Goal: Contribute content: Add original content to the website for others to see

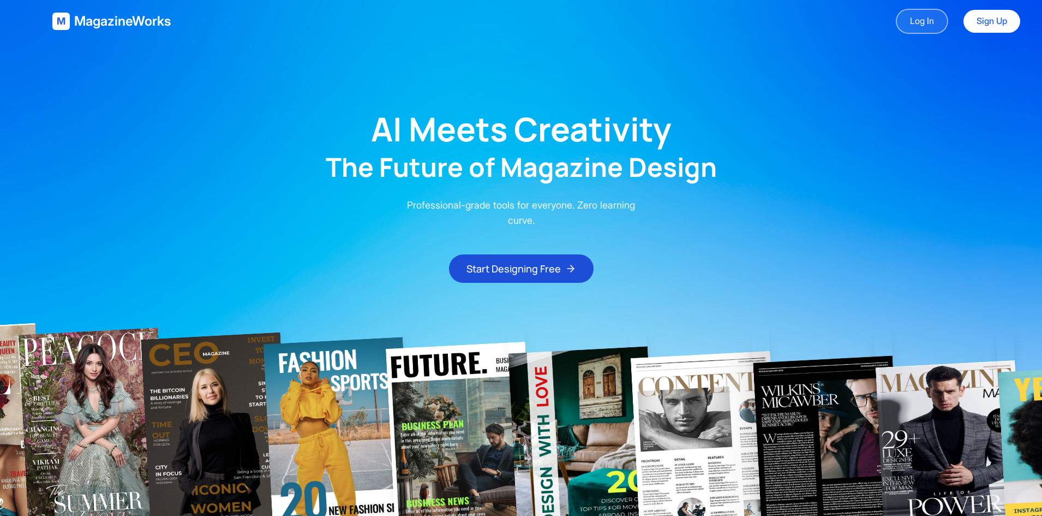
click at [900, 27] on link "Log In" at bounding box center [922, 21] width 52 height 25
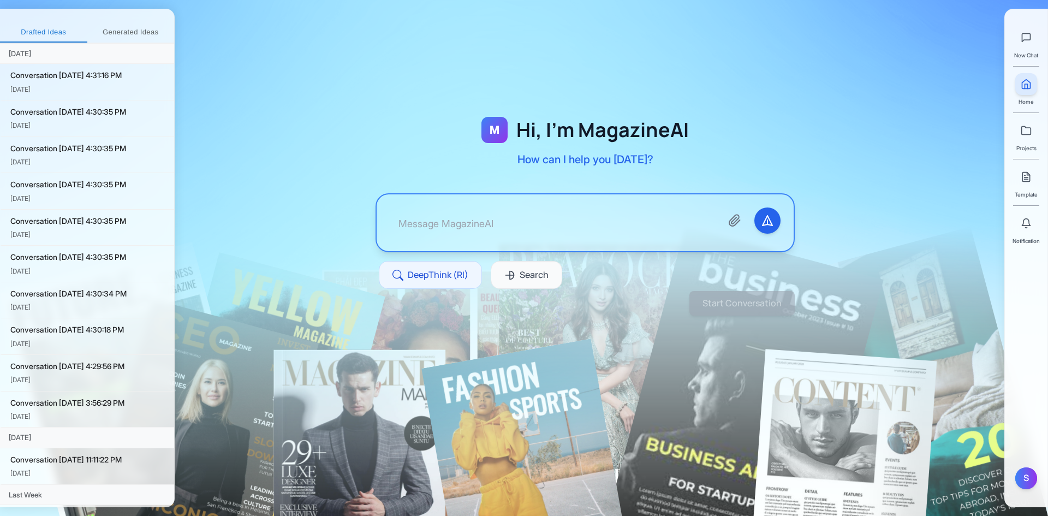
click at [1036, 50] on div "New Chat" at bounding box center [1026, 43] width 24 height 33
click at [1022, 475] on div "S" at bounding box center [1026, 478] width 22 height 22
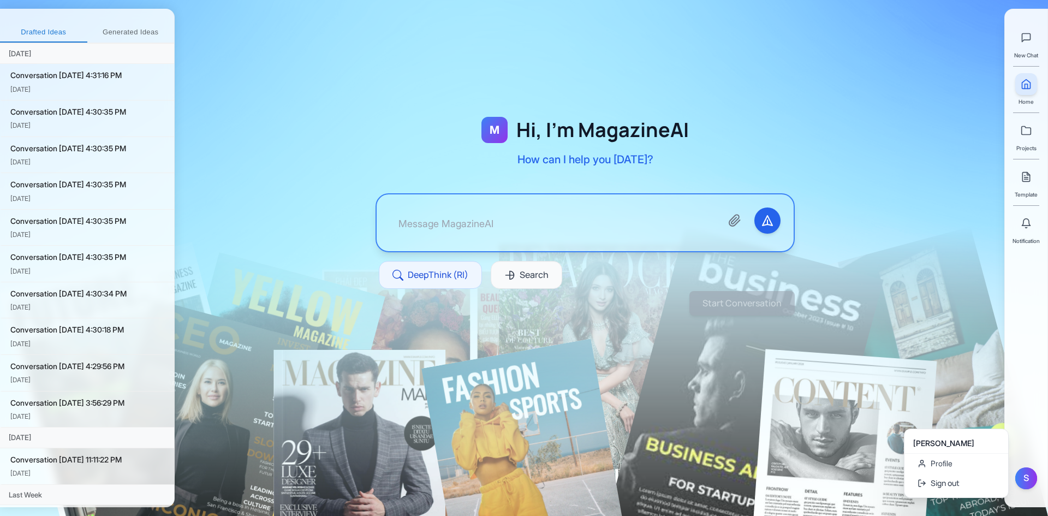
click at [961, 446] on div "[PERSON_NAME]" at bounding box center [956, 443] width 86 height 11
click at [957, 456] on link "Profile" at bounding box center [961, 464] width 104 height 20
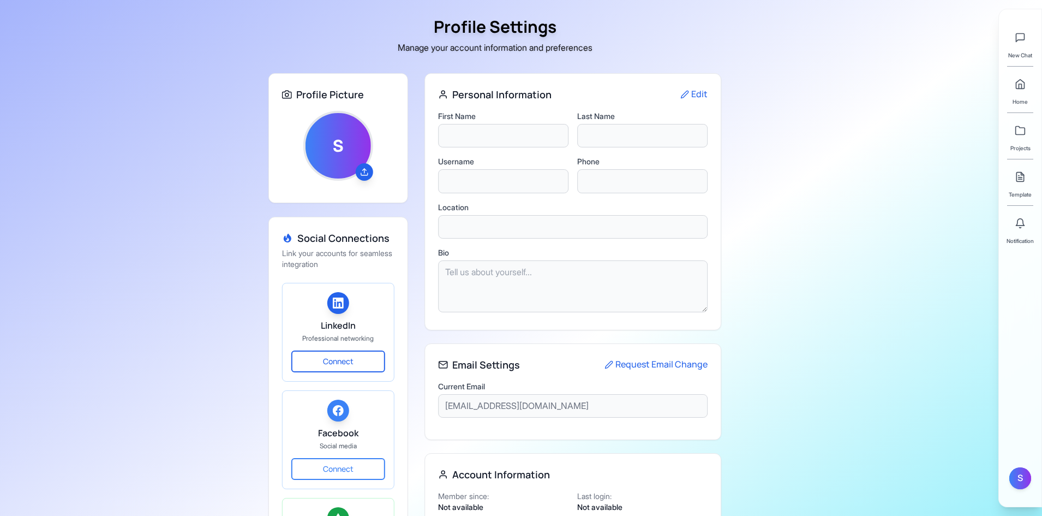
type input "Shakil"
type input "Ahmed"
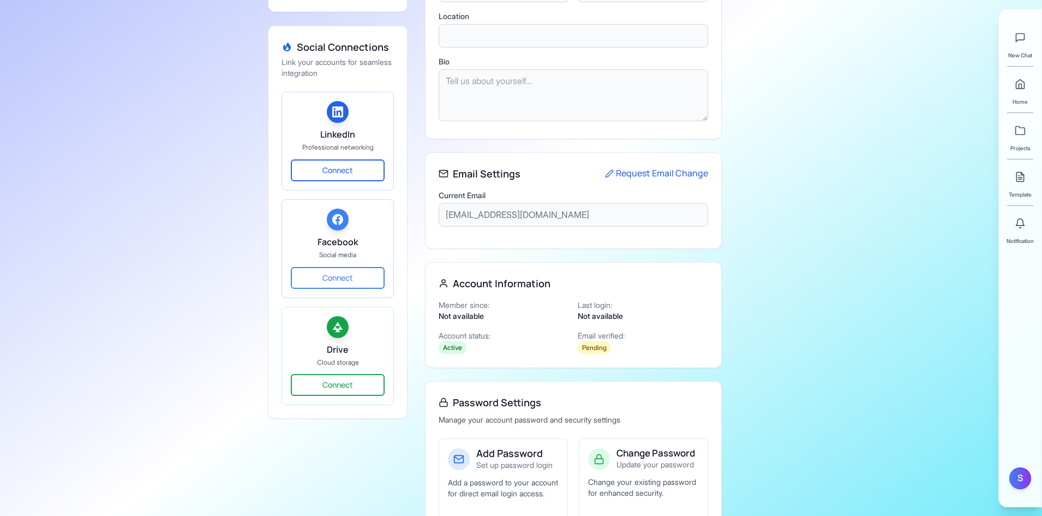
scroll to position [285, 0]
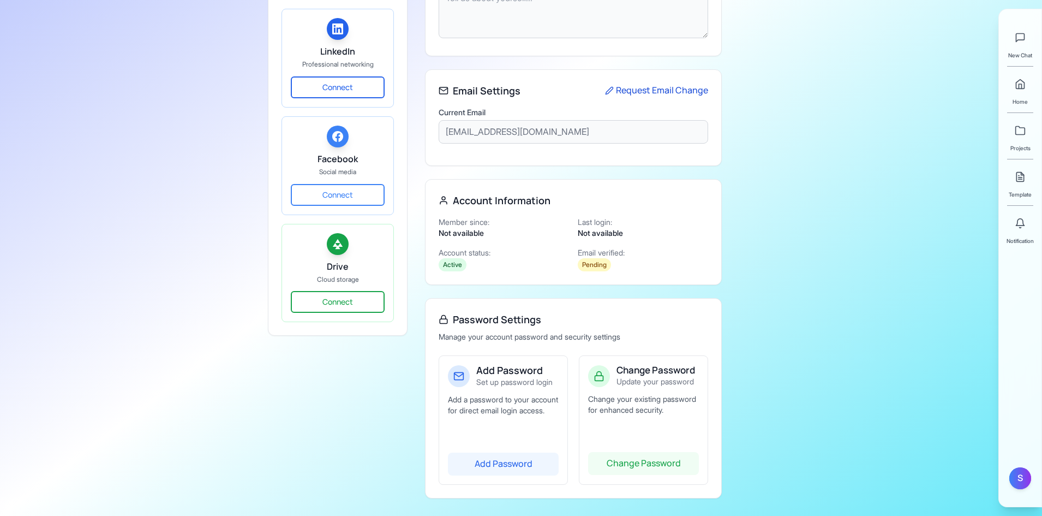
click at [634, 85] on button "Request Email Change" at bounding box center [656, 91] width 103 height 14
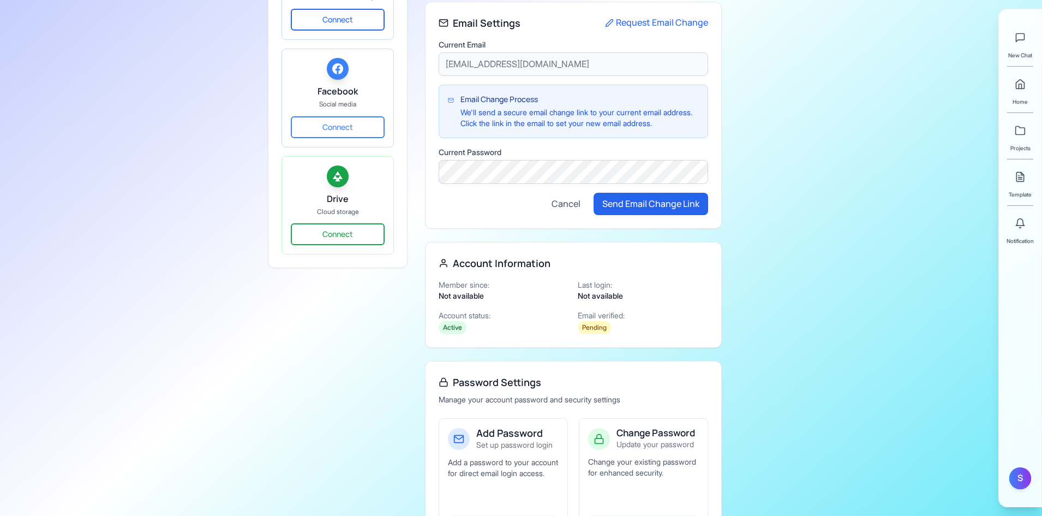
scroll to position [415, 0]
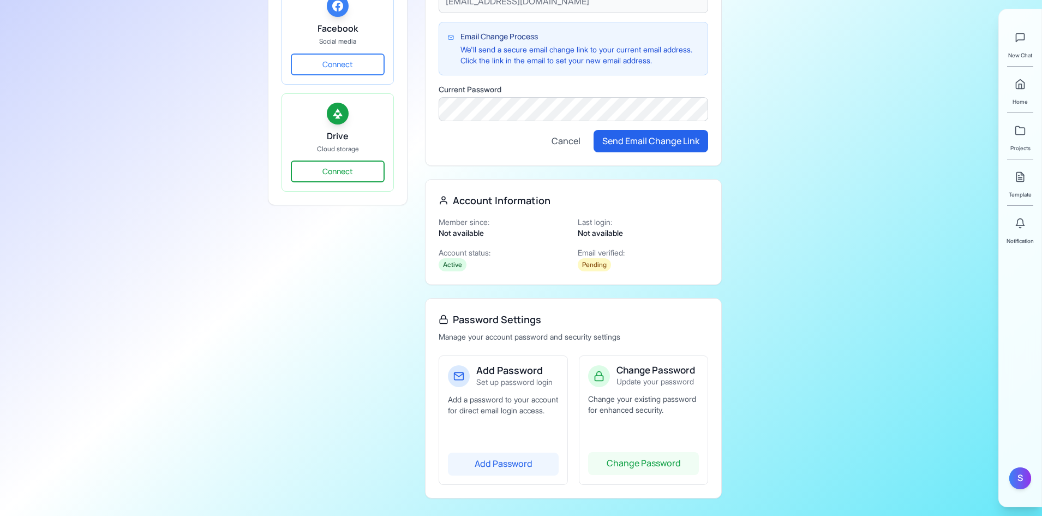
click at [1021, 195] on span "Template" at bounding box center [1020, 194] width 23 height 9
click at [1027, 174] on link at bounding box center [1021, 177] width 22 height 22
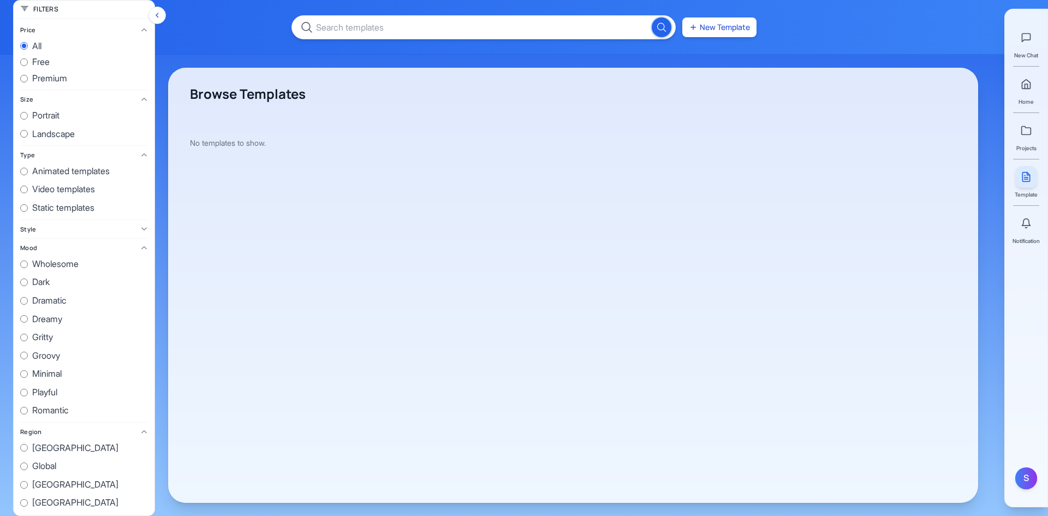
click at [162, 19] on button "Hide filters" at bounding box center [156, 15] width 17 height 17
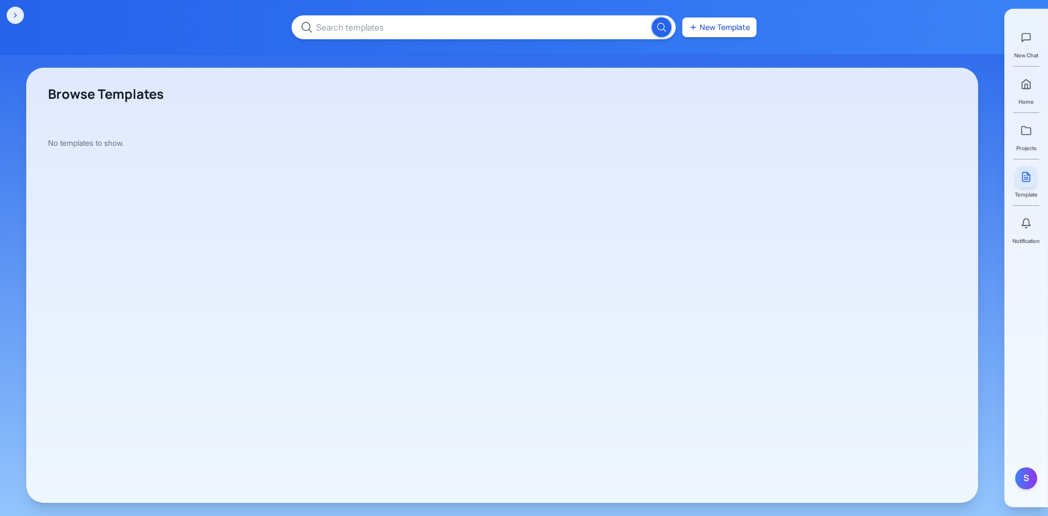
click at [26, 17] on div "New Template" at bounding box center [524, 27] width 1048 height 55
click at [21, 17] on button "Show filters" at bounding box center [15, 15] width 17 height 17
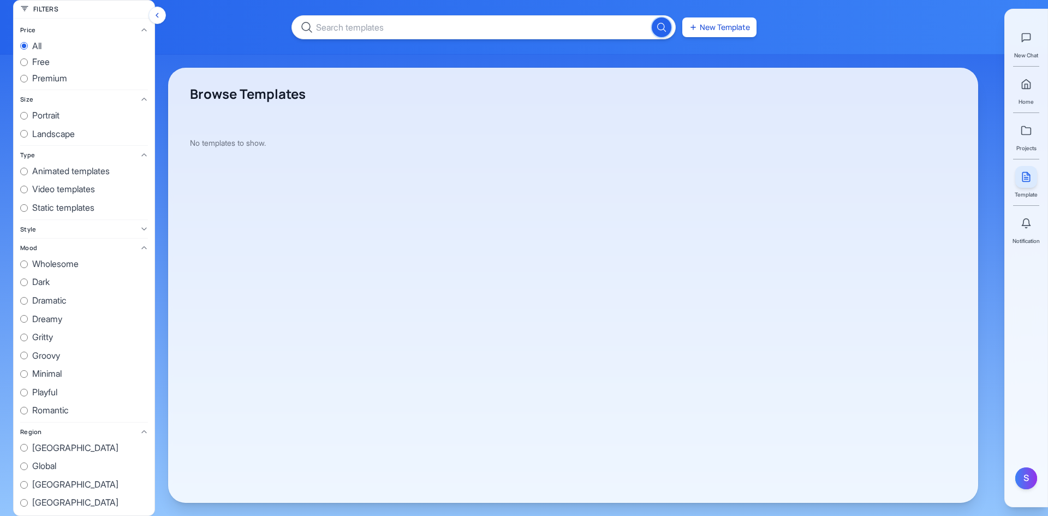
click at [21, 17] on div "Filters" at bounding box center [84, 10] width 141 height 18
click at [21, 3] on div "Filters" at bounding box center [84, 10] width 141 height 18
click at [32, 7] on div "Filters" at bounding box center [39, 9] width 38 height 9
click at [59, 15] on div "Filters" at bounding box center [84, 10] width 141 height 18
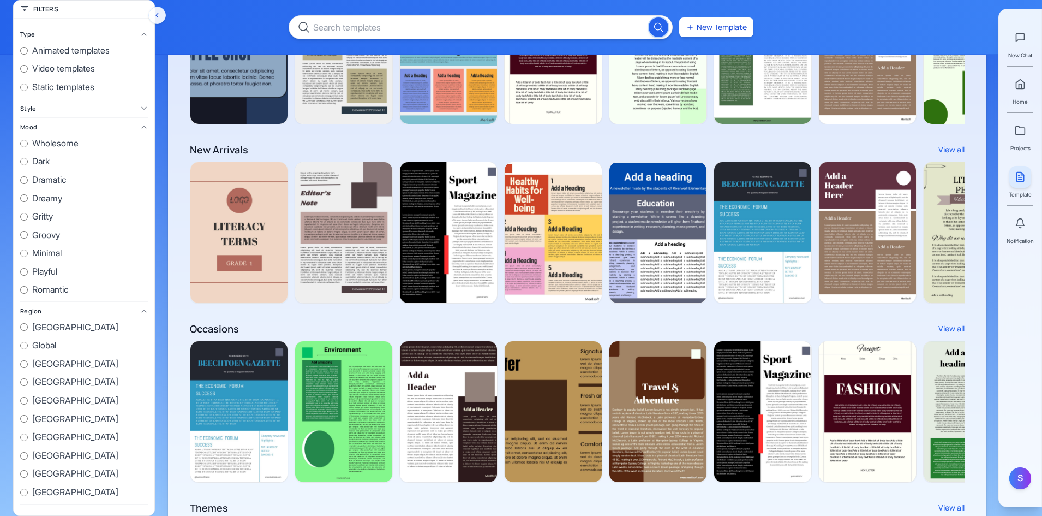
scroll to position [0, 2136]
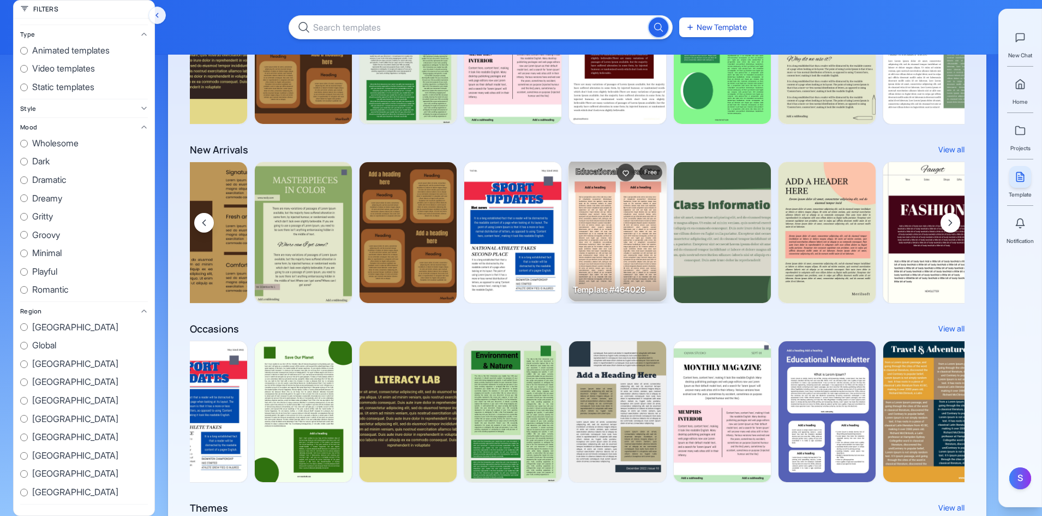
click at [624, 235] on img at bounding box center [618, 230] width 98 height 142
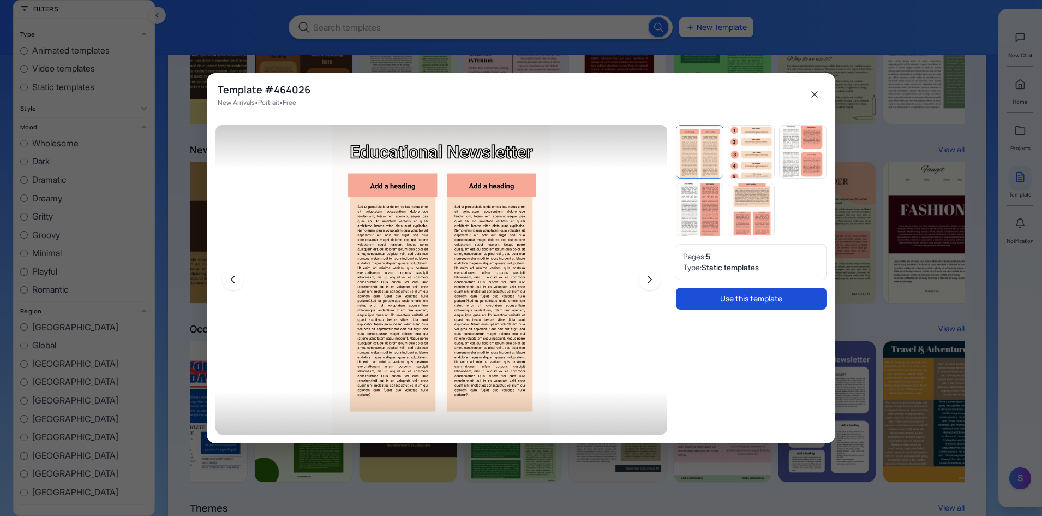
click at [737, 300] on button "Use this template" at bounding box center [751, 299] width 151 height 22
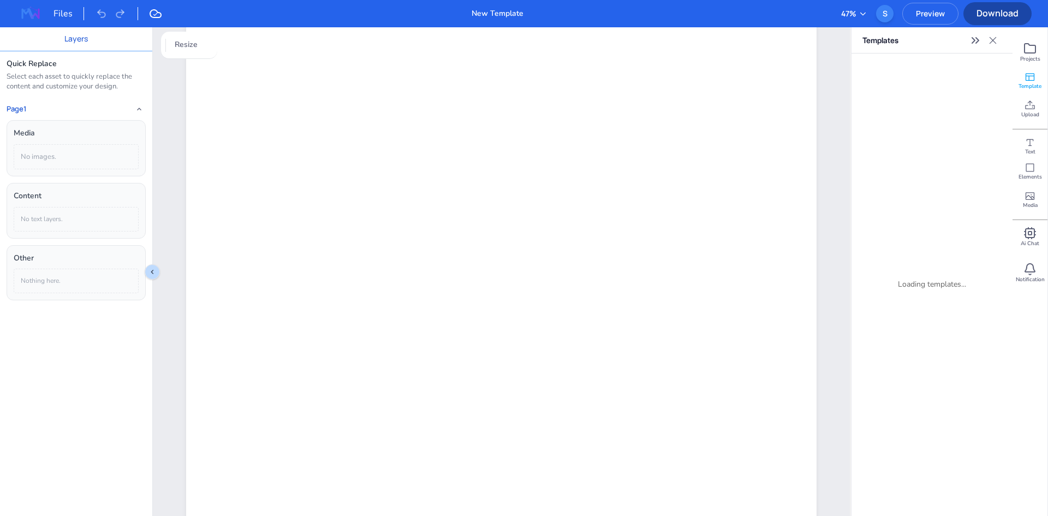
scroll to position [483, 0]
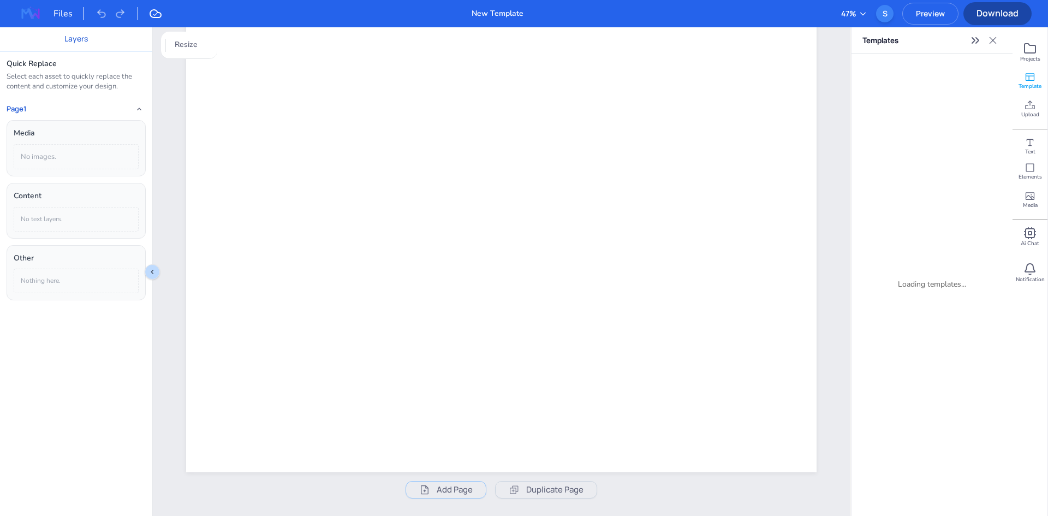
click at [848, 15] on button "47 %" at bounding box center [854, 14] width 26 height 12
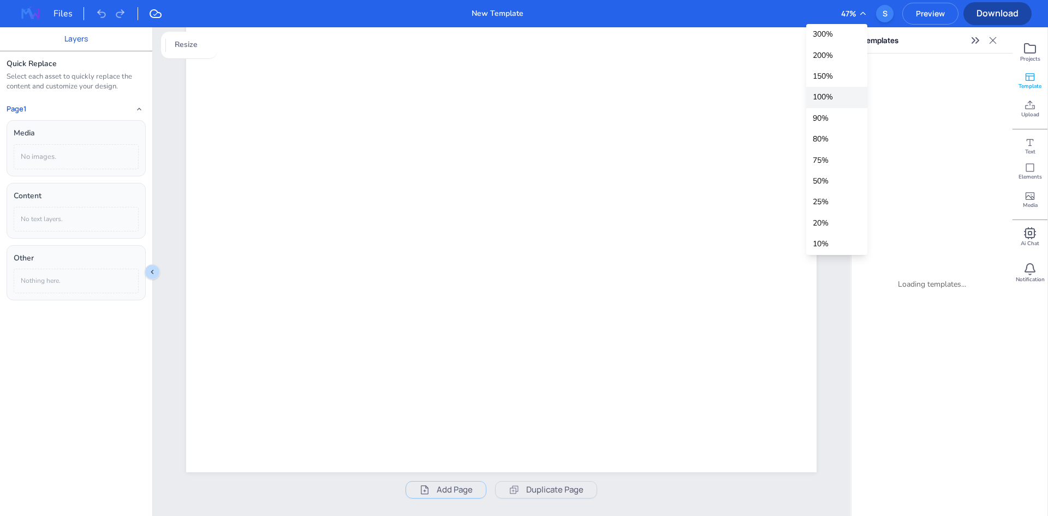
click at [830, 99] on div "100 %" at bounding box center [836, 97] width 61 height 21
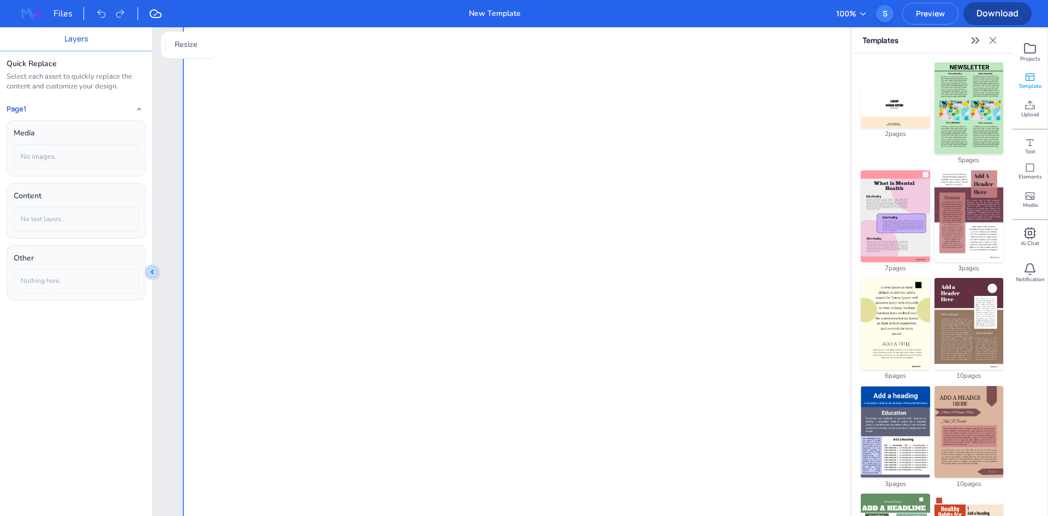
scroll to position [0, 0]
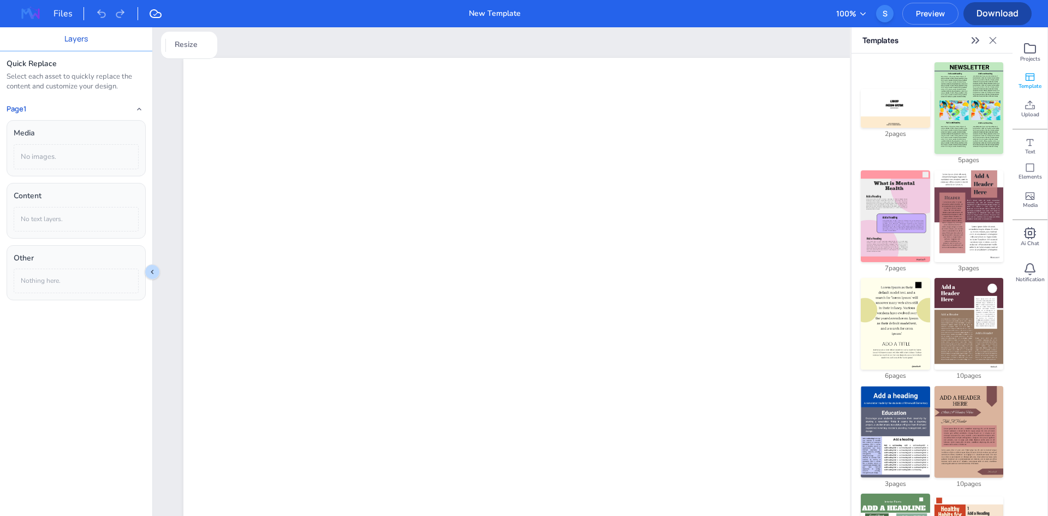
click at [965, 331] on img at bounding box center [968, 324] width 69 height 92
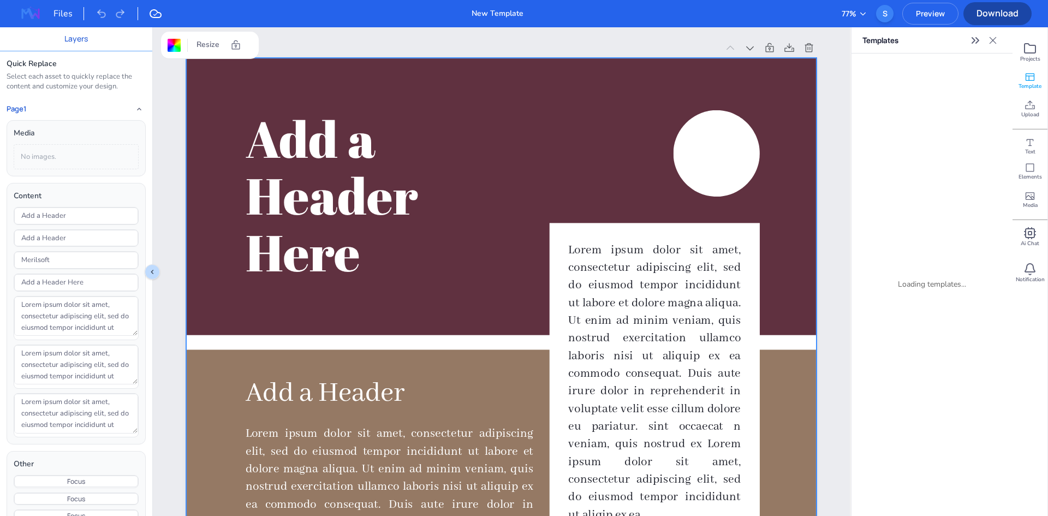
click at [977, 41] on icon "Expand sidebar" at bounding box center [975, 40] width 13 height 13
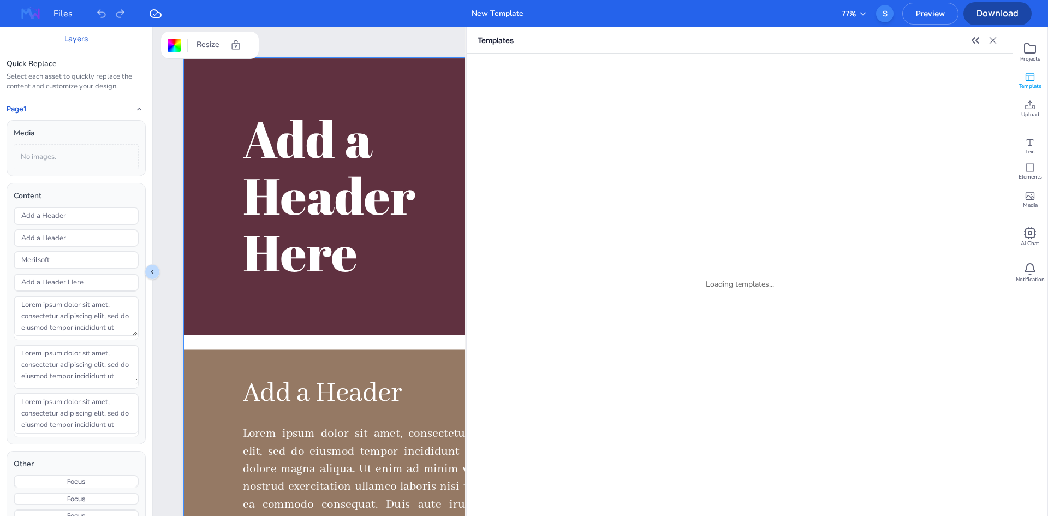
click at [975, 41] on icon "Collapse sidebar" at bounding box center [975, 40] width 13 height 13
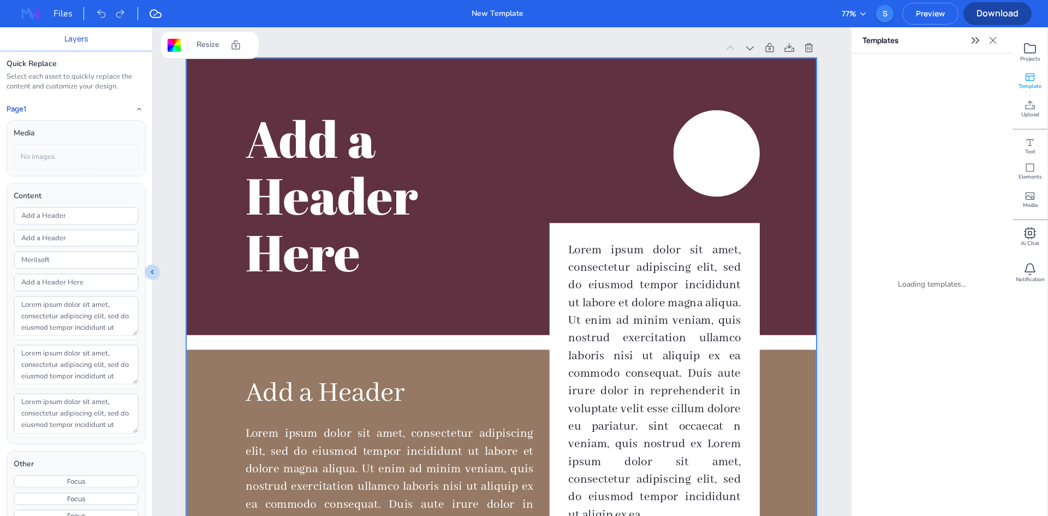
click at [975, 41] on icon "Expand sidebar" at bounding box center [975, 40] width 13 height 13
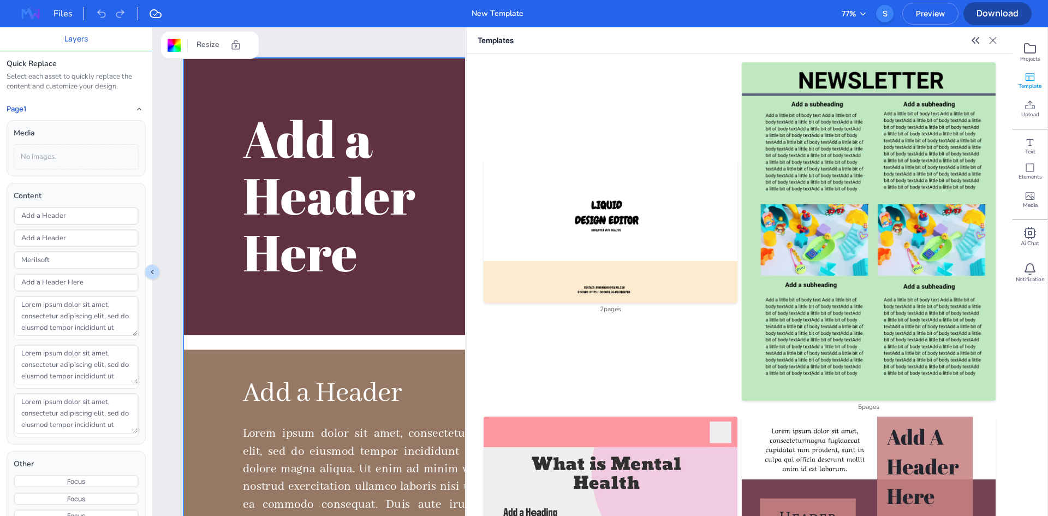
click at [38, 10] on img at bounding box center [30, 13] width 35 height 17
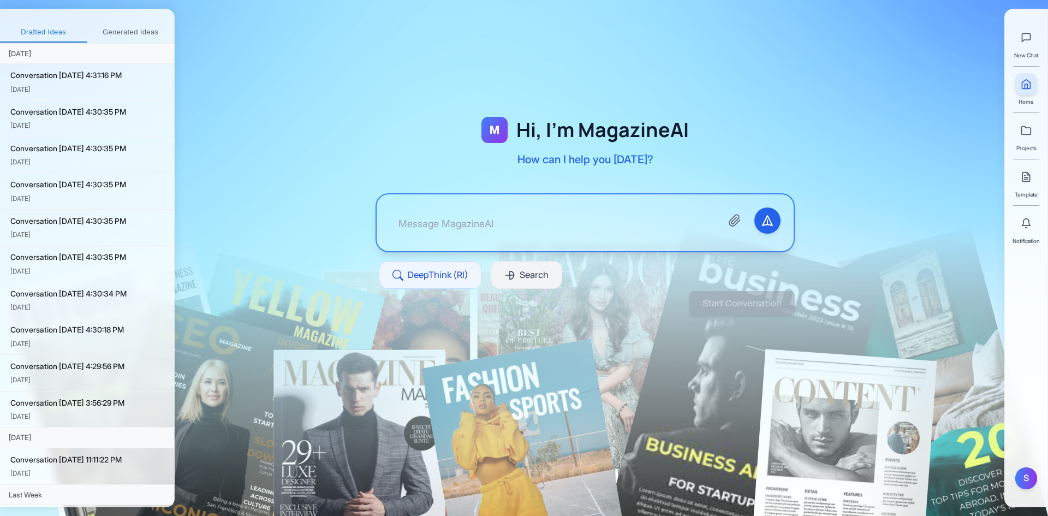
click at [546, 280] on span "Search" at bounding box center [534, 275] width 29 height 14
click at [455, 273] on span "DeepThink (RI)" at bounding box center [438, 275] width 61 height 14
click at [516, 282] on button "Search" at bounding box center [526, 275] width 71 height 28
click at [735, 222] on icon "Attach files" at bounding box center [734, 219] width 10 height 11
click at [1022, 475] on div "S" at bounding box center [1026, 478] width 22 height 22
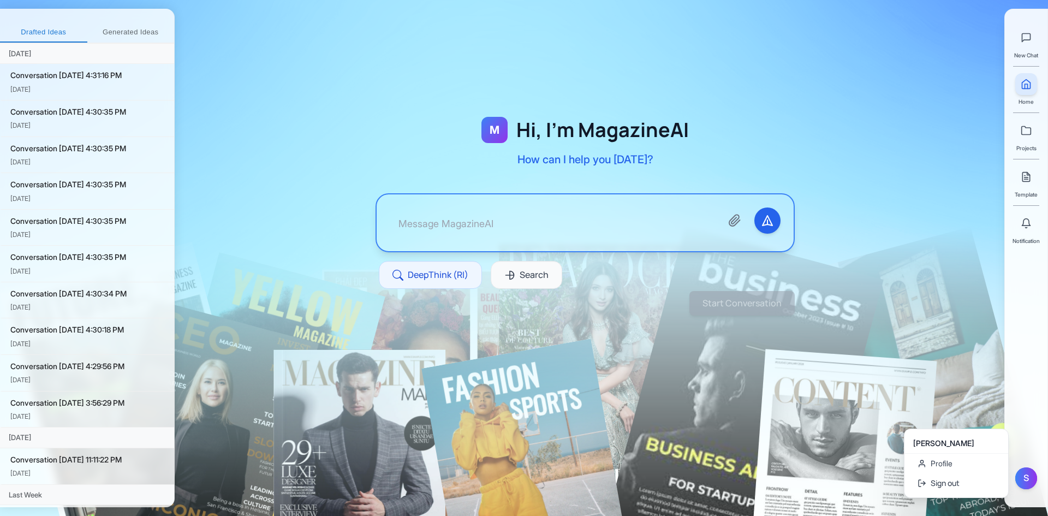
click at [878, 368] on div "M Hi, I'm MagazineAI How can I help you [DATE]? DeepThink (RI) Search Start Con…" at bounding box center [611, 258] width 873 height 516
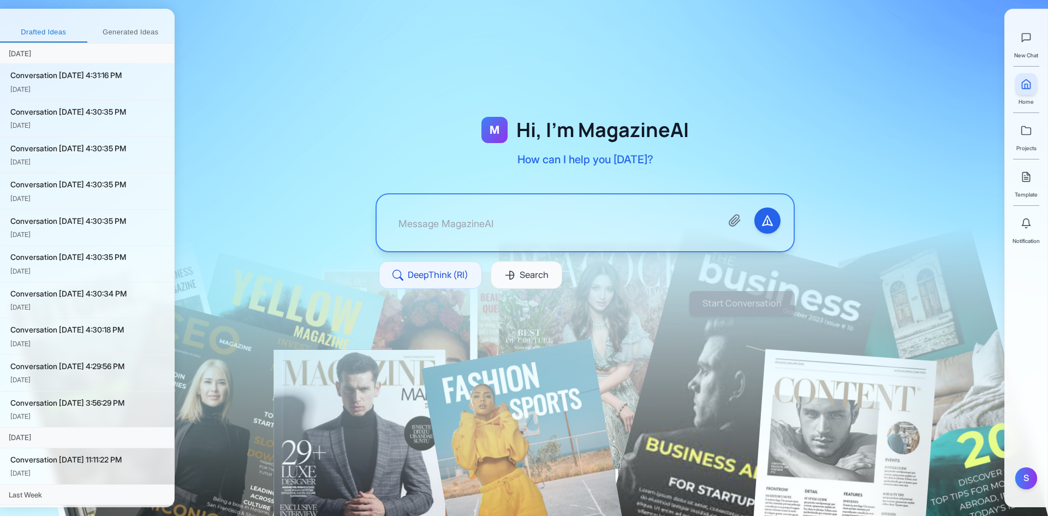
click at [848, 321] on div at bounding box center [585, 189] width 821 height 308
click at [924, 45] on div at bounding box center [585, 189] width 821 height 308
click at [1038, 53] on span "New Chat" at bounding box center [1026, 55] width 24 height 9
click at [1026, 35] on icon at bounding box center [1026, 37] width 11 height 11
click at [1034, 510] on div "New Chat Home Projects Template Notification S" at bounding box center [1026, 258] width 44 height 516
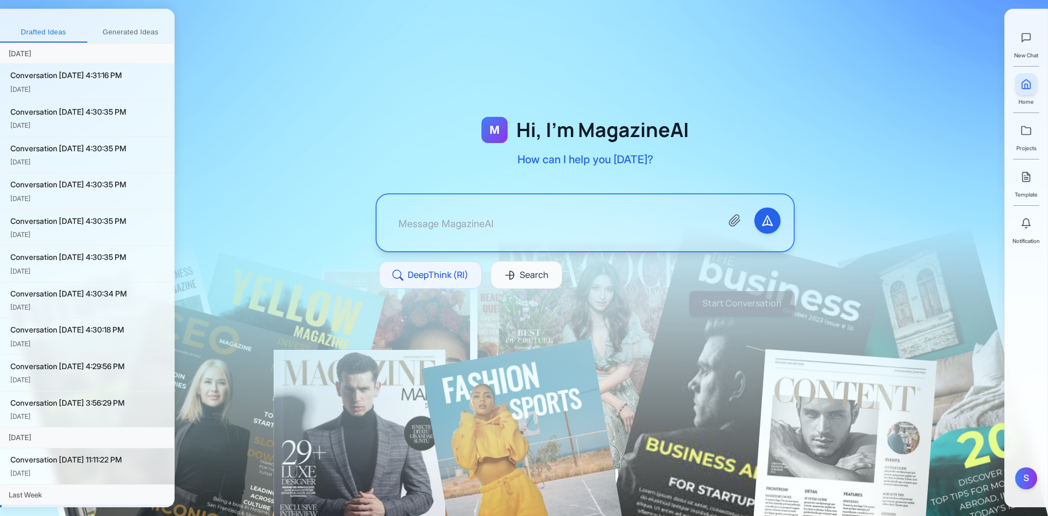
click at [1032, 492] on div "S" at bounding box center [1026, 482] width 22 height 31
click at [1030, 481] on div "S" at bounding box center [1026, 478] width 22 height 22
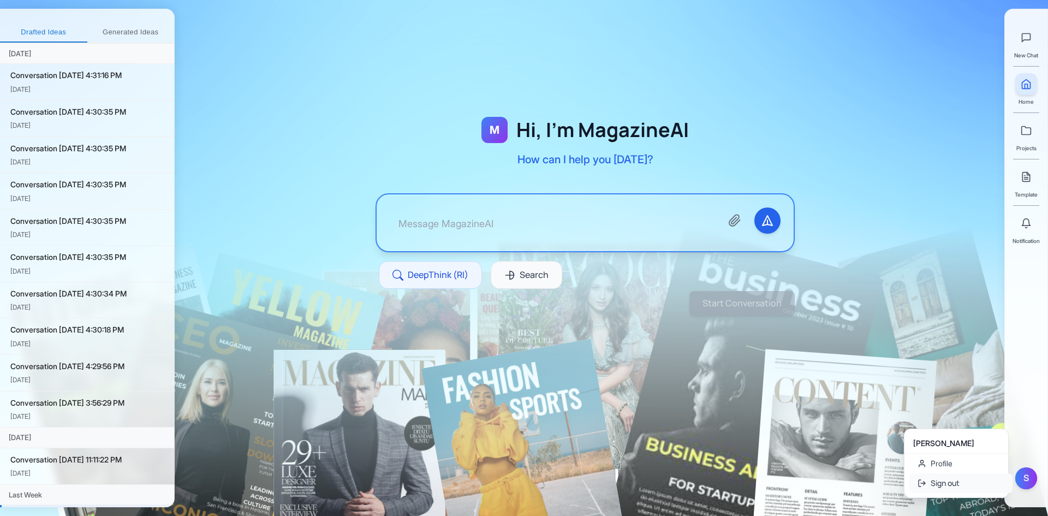
click at [944, 481] on button "Sign out" at bounding box center [961, 483] width 104 height 20
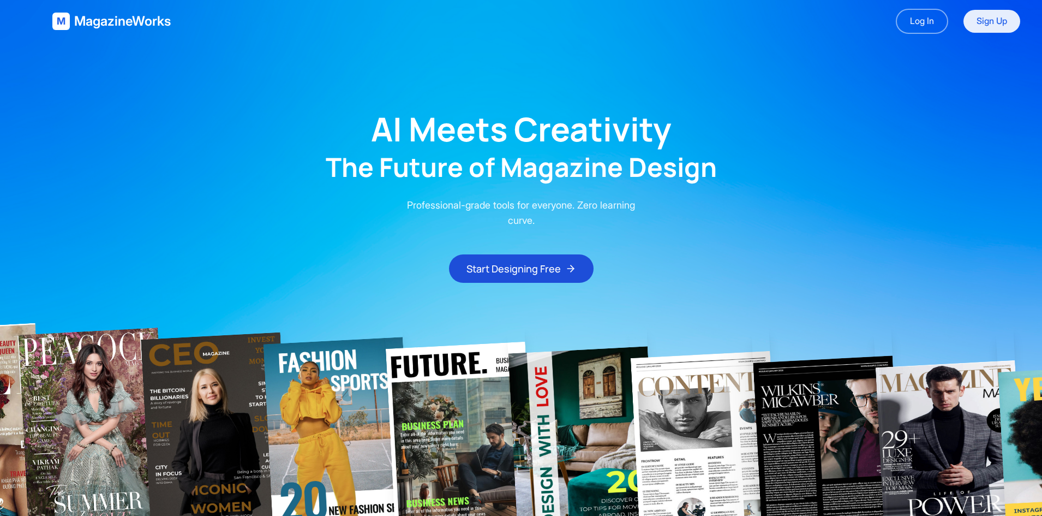
click at [1013, 22] on link "Sign Up" at bounding box center [992, 21] width 57 height 23
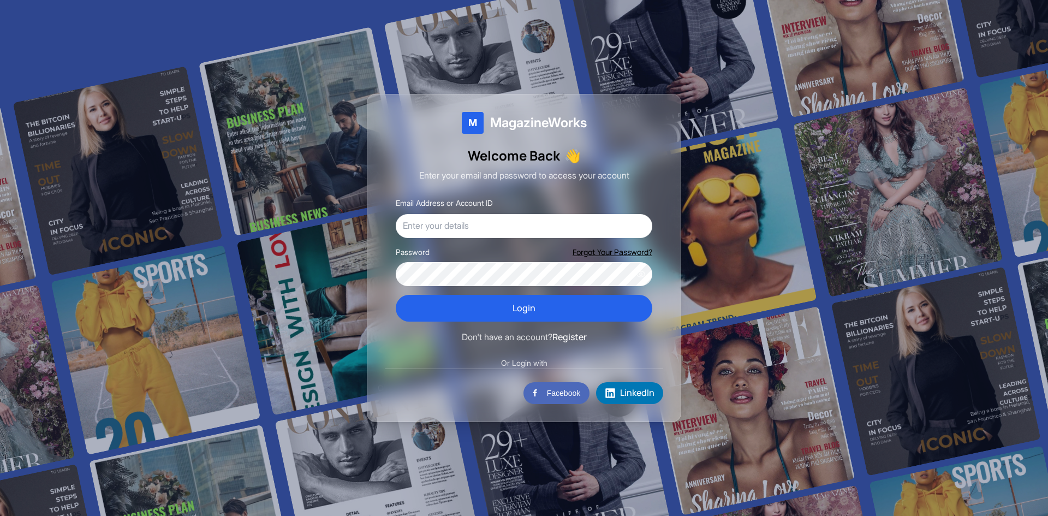
click at [467, 362] on div "Or Login with" at bounding box center [524, 362] width 278 height 11
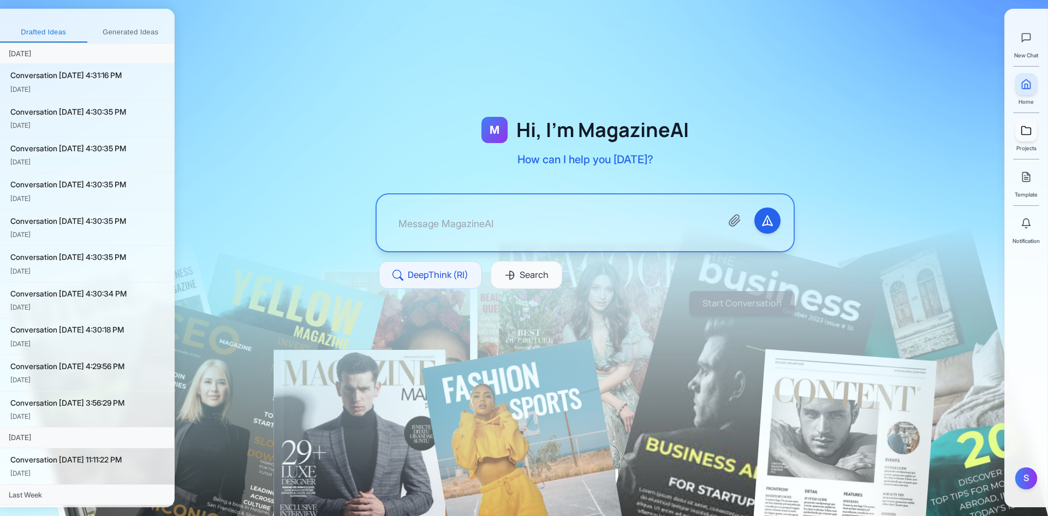
click at [1021, 134] on icon at bounding box center [1026, 130] width 11 height 11
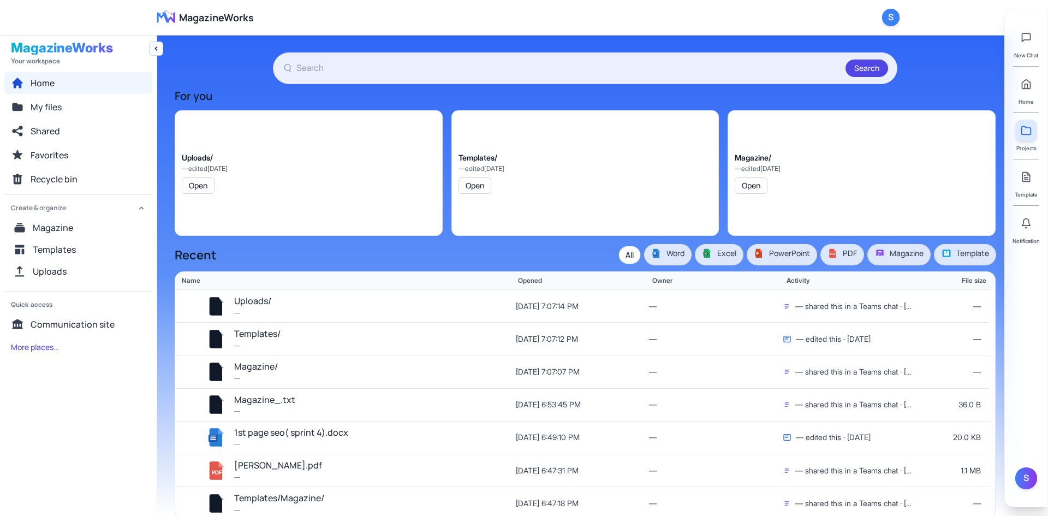
click at [153, 52] on icon "Collapse navigation" at bounding box center [156, 48] width 9 height 9
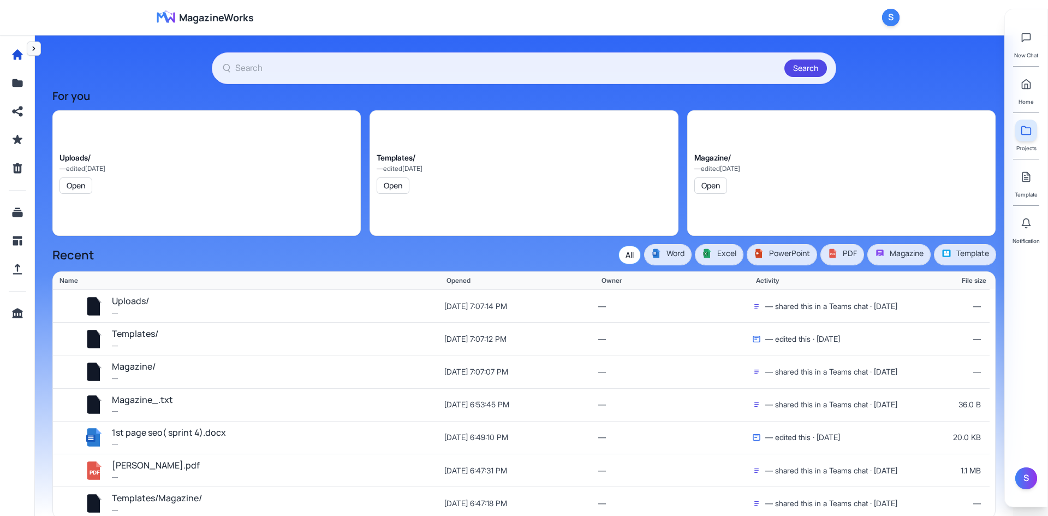
click at [32, 49] on icon "Expand navigation" at bounding box center [33, 48] width 9 height 9
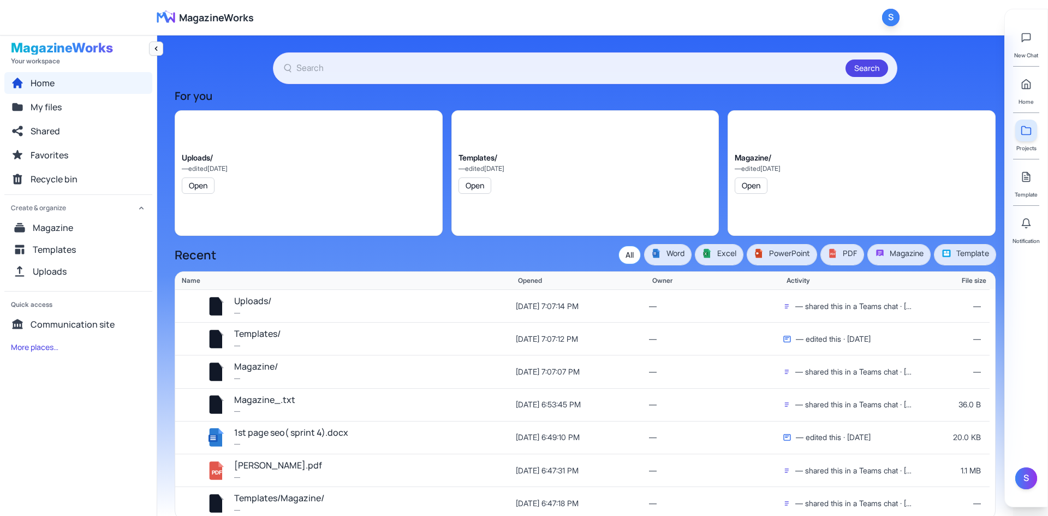
click at [888, 15] on div "S" at bounding box center [890, 17] width 17 height 17
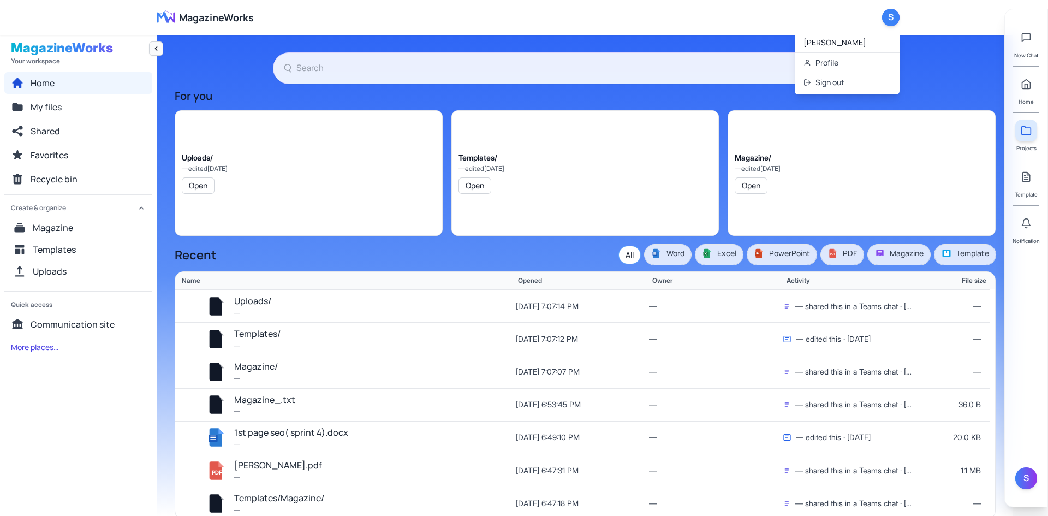
click at [859, 48] on div "[PERSON_NAME]" at bounding box center [847, 43] width 105 height 20
click at [815, 82] on button "Sign out" at bounding box center [847, 83] width 105 height 20
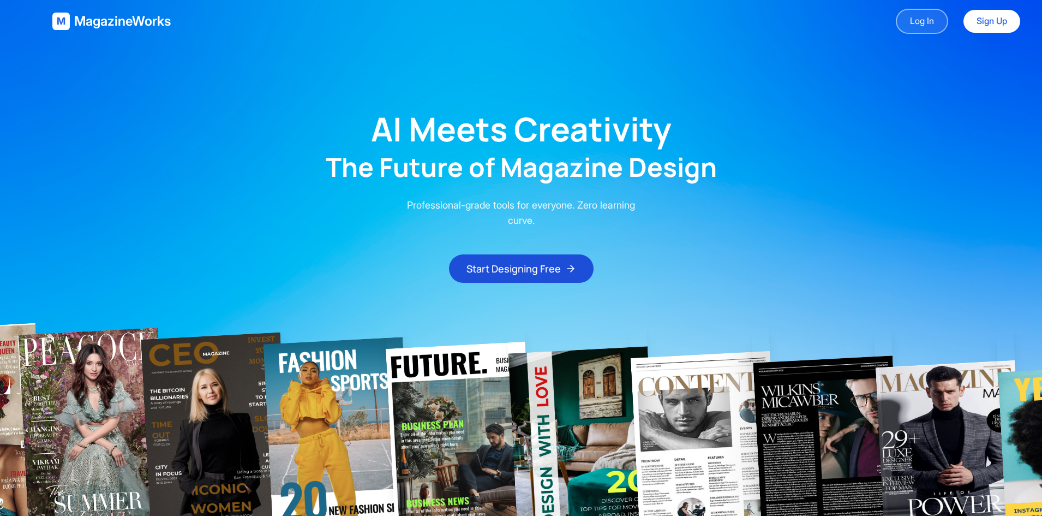
click at [927, 19] on link "Log In" at bounding box center [922, 21] width 52 height 25
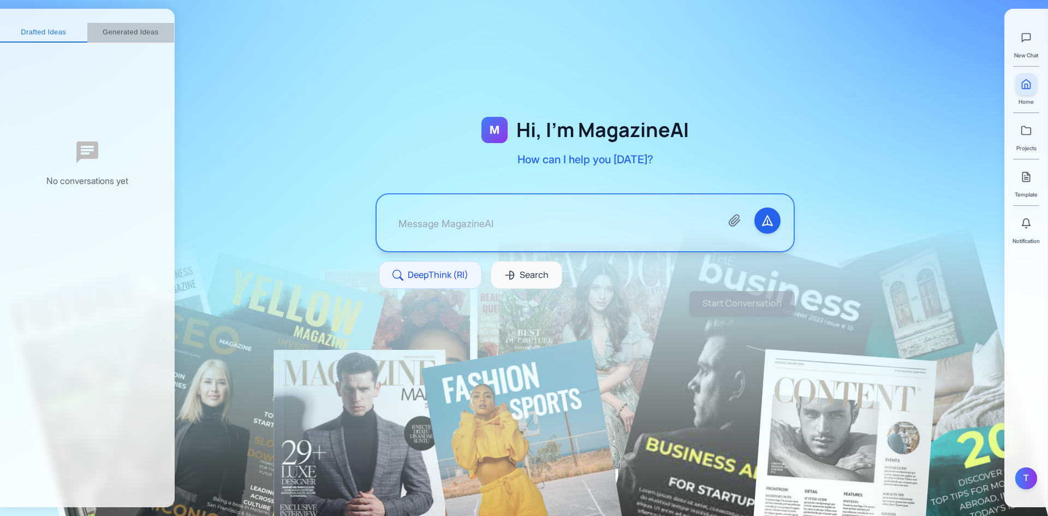
click at [134, 33] on button "Generated Ideas" at bounding box center [130, 33] width 87 height 20
click at [33, 32] on button "Drafted Ideas" at bounding box center [38, 33] width 76 height 20
click at [1030, 143] on div "Projects" at bounding box center [1026, 136] width 22 height 33
click at [1027, 131] on icon at bounding box center [1026, 130] width 11 height 11
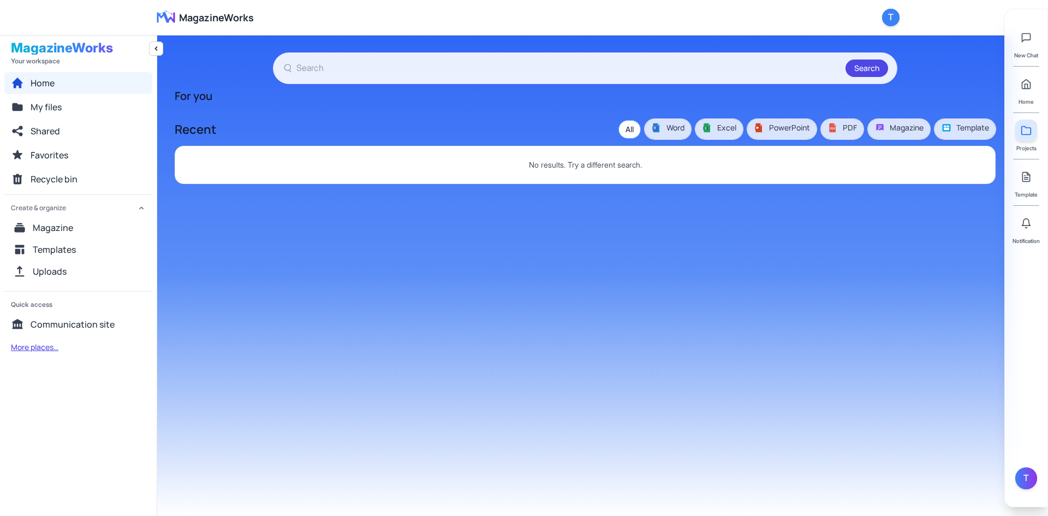
click at [38, 347] on button "More places…" at bounding box center [34, 347] width 61 height 20
click at [53, 109] on span "My files" at bounding box center [46, 106] width 31 height 13
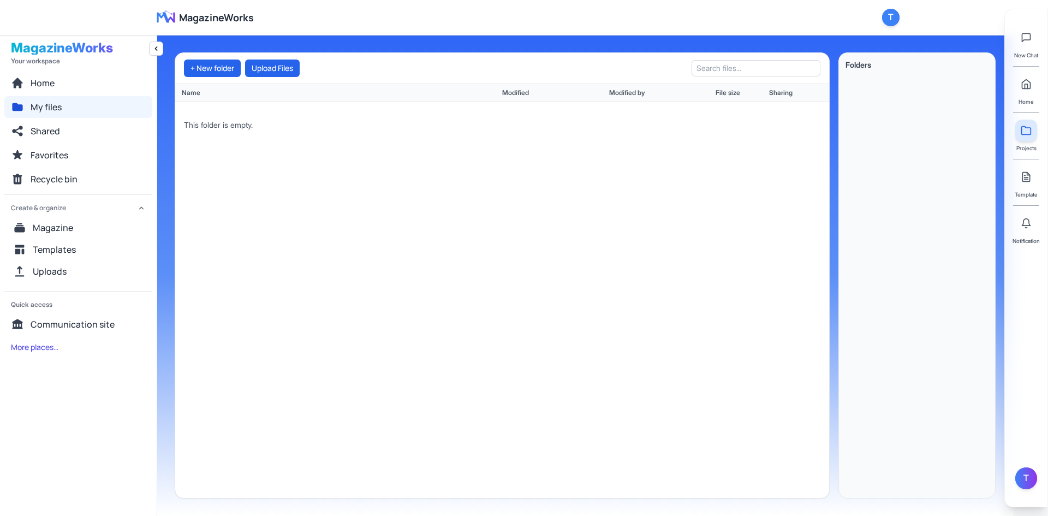
click at [56, 61] on div "Your workspace" at bounding box center [78, 61] width 135 height 9
click at [195, 9] on link "MagazineWorks" at bounding box center [200, 17] width 105 height 17
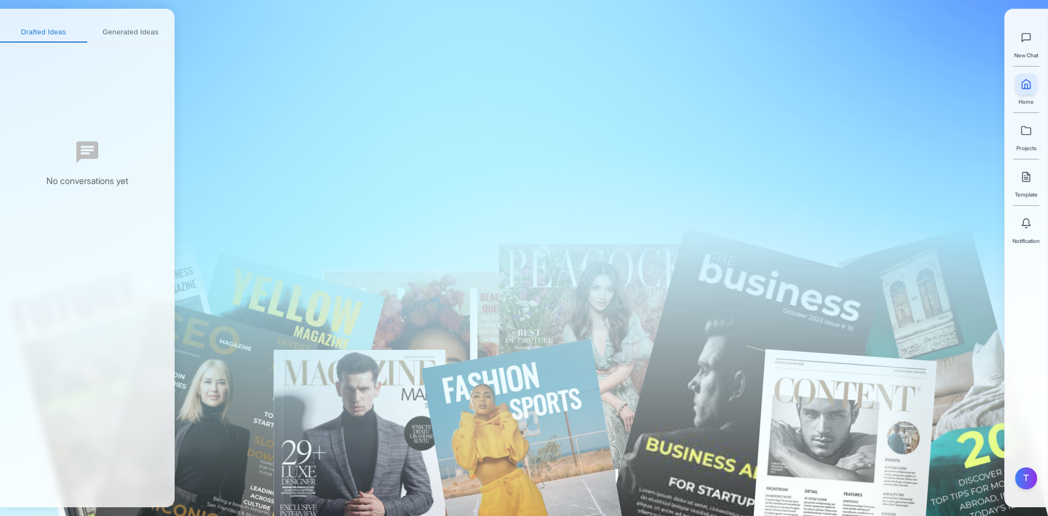
click at [160, 17] on div "Drafted Ideas Generated Ideas No conversations yet" at bounding box center [87, 258] width 175 height 498
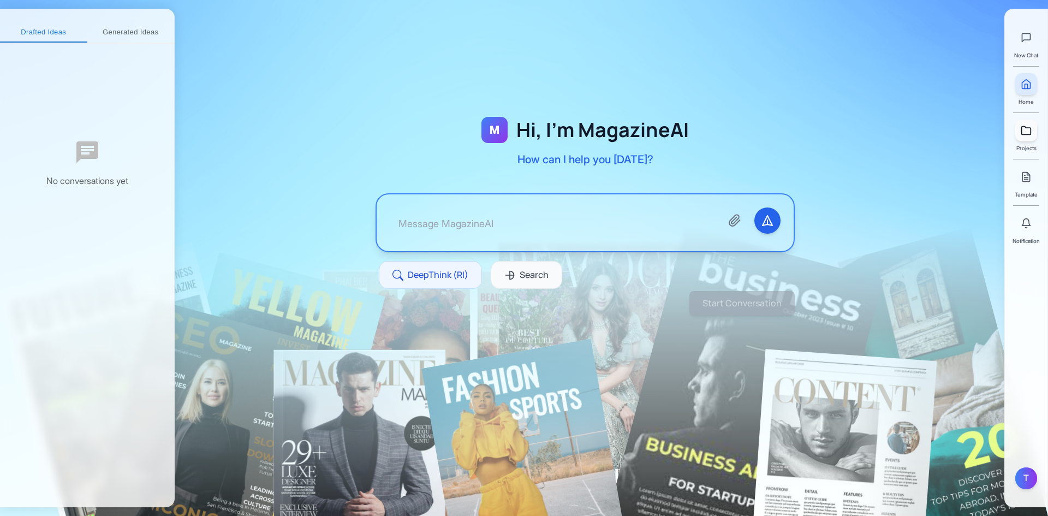
click at [1036, 129] on link at bounding box center [1026, 131] width 22 height 22
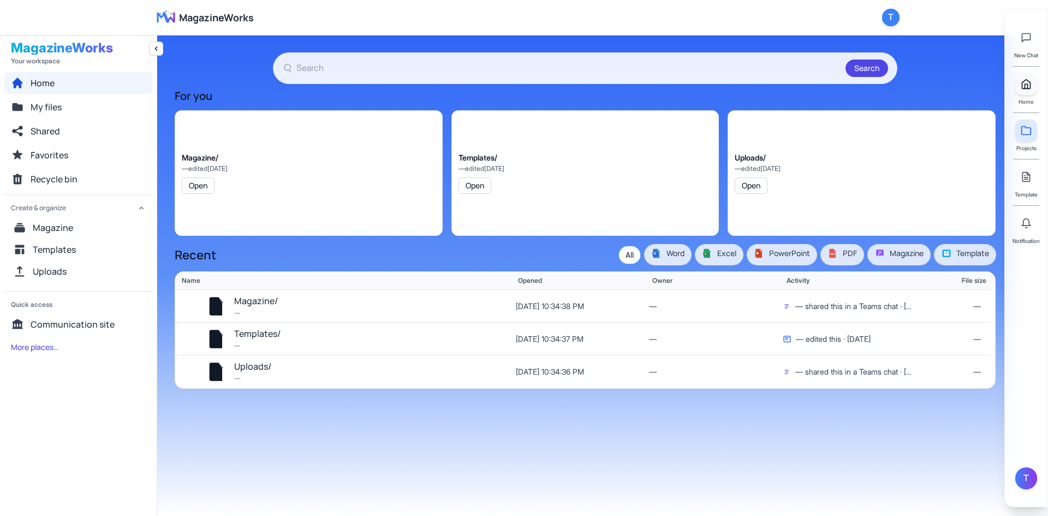
click at [1028, 94] on link at bounding box center [1026, 84] width 22 height 22
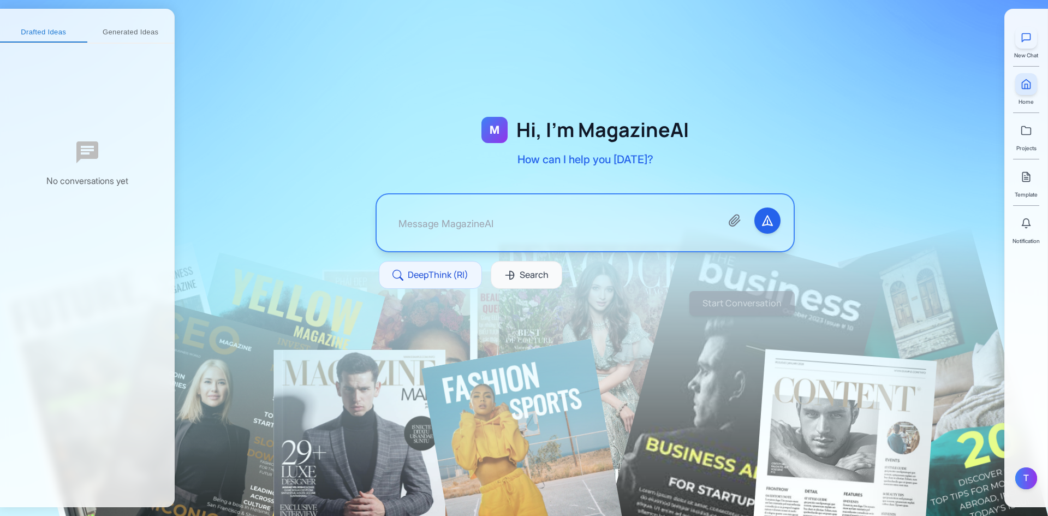
click at [1031, 46] on button at bounding box center [1026, 38] width 22 height 22
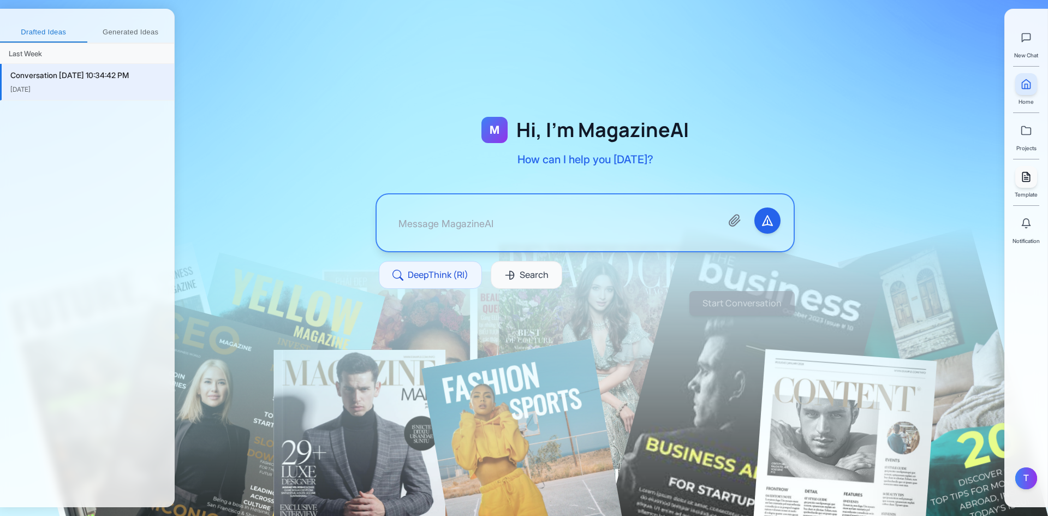
click at [1029, 181] on icon at bounding box center [1025, 176] width 7 height 9
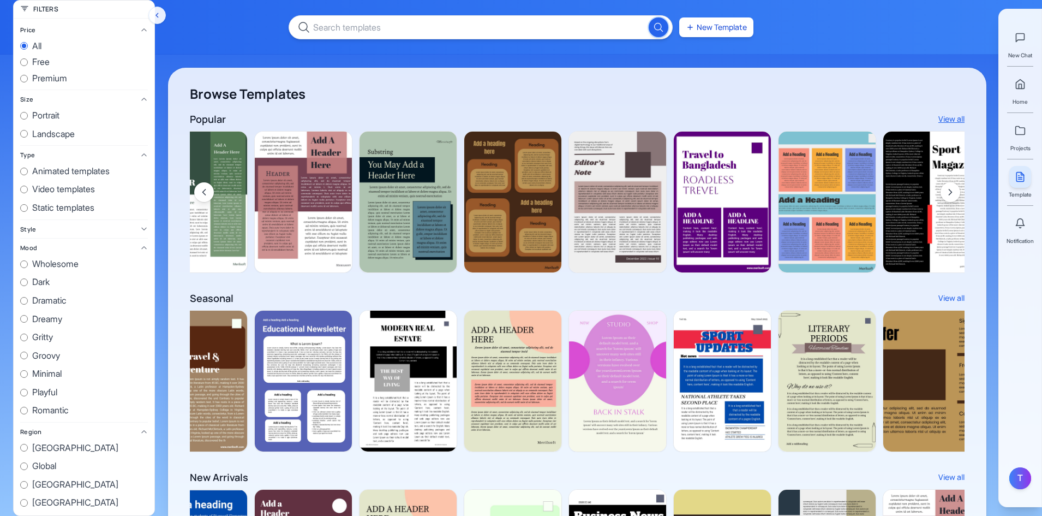
click at [961, 118] on button "View all" at bounding box center [952, 119] width 26 height 11
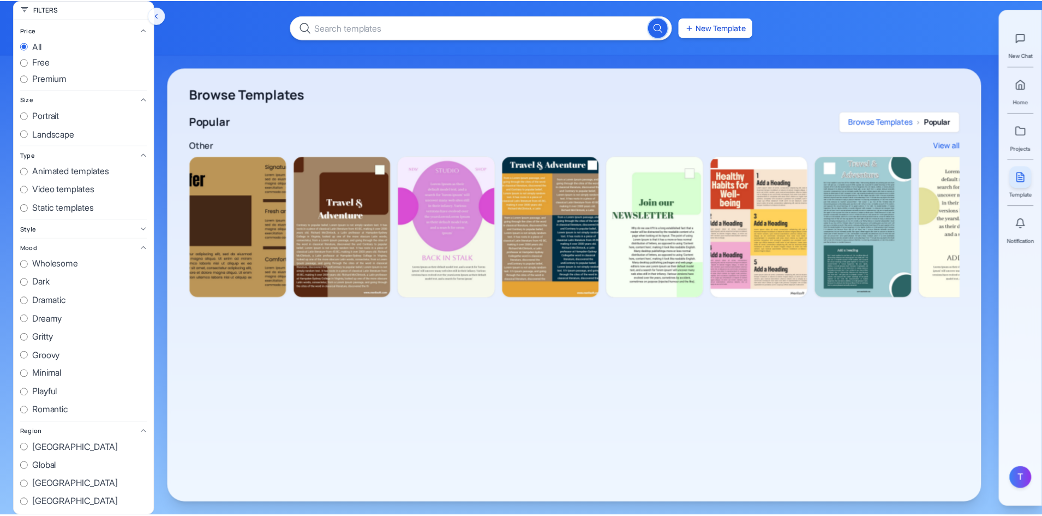
scroll to position [0, 2128]
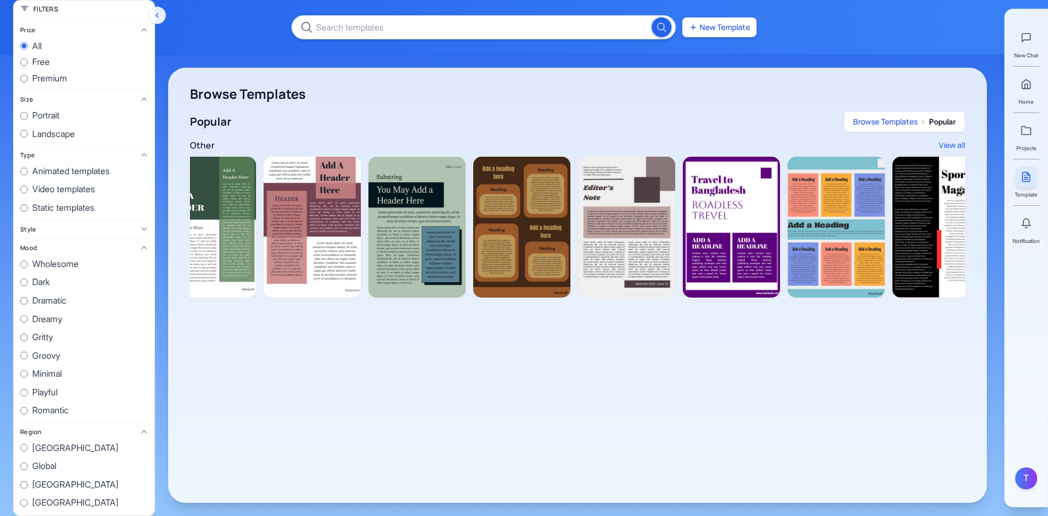
click at [899, 121] on button "Browse Templates" at bounding box center [885, 121] width 64 height 11
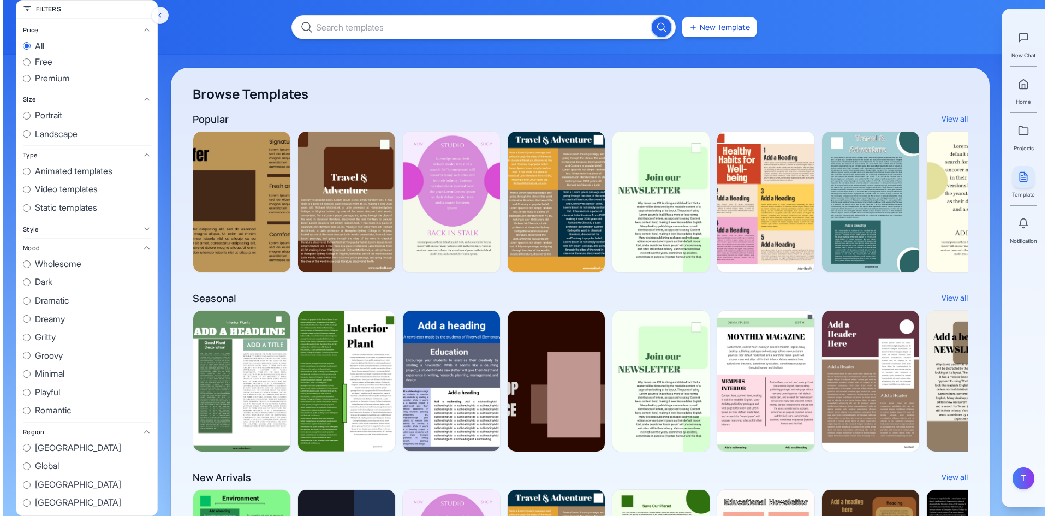
scroll to position [0, 2136]
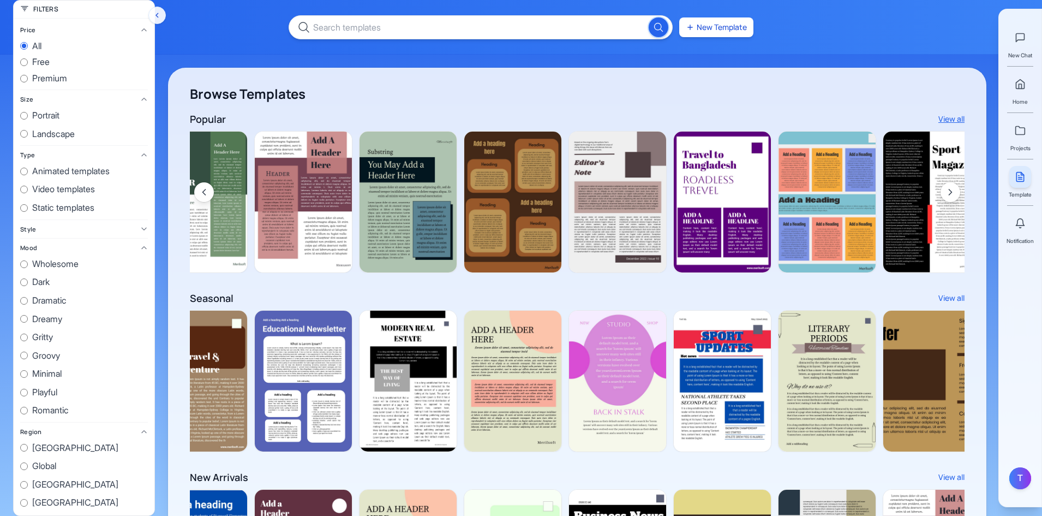
click at [947, 118] on button "View all" at bounding box center [952, 119] width 26 height 11
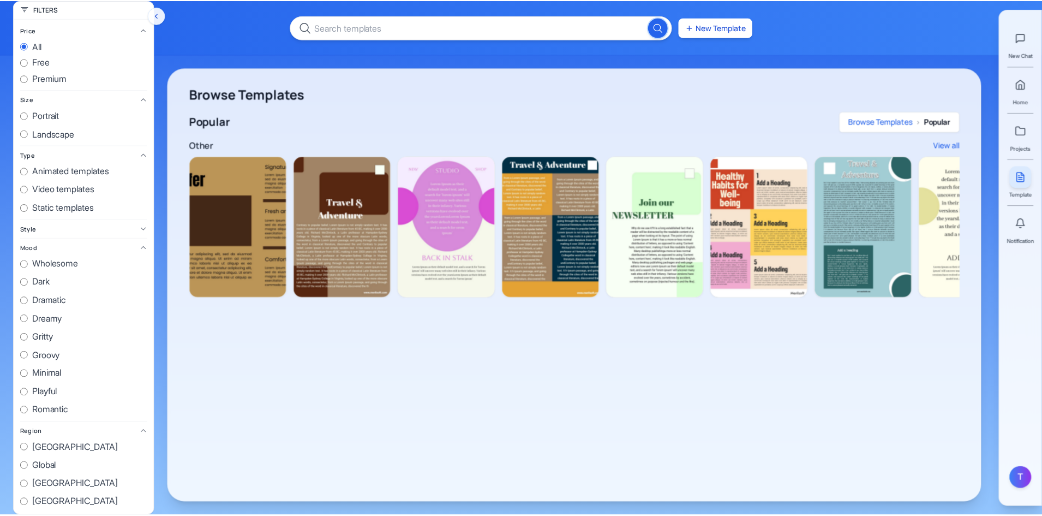
scroll to position [0, 2128]
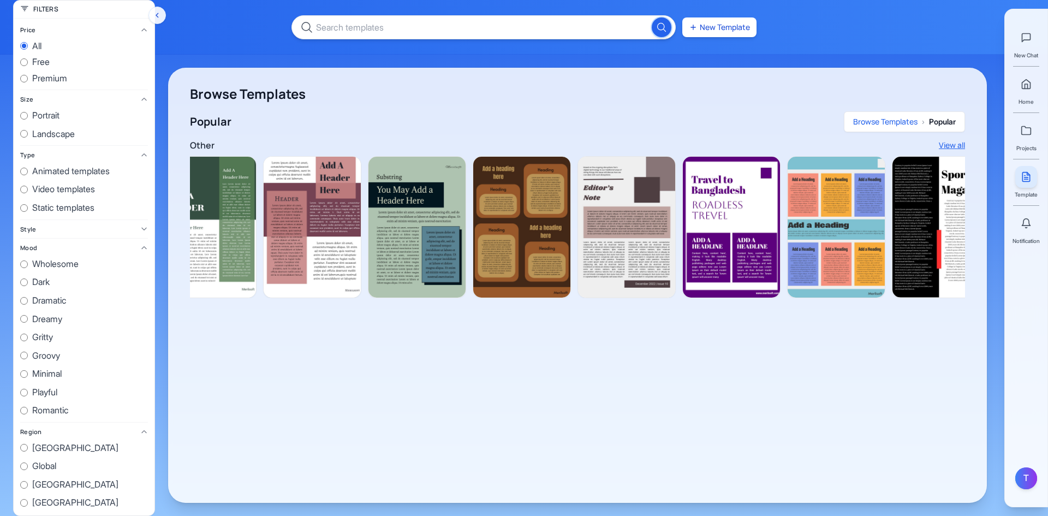
click at [955, 146] on button "View all" at bounding box center [952, 145] width 26 height 11
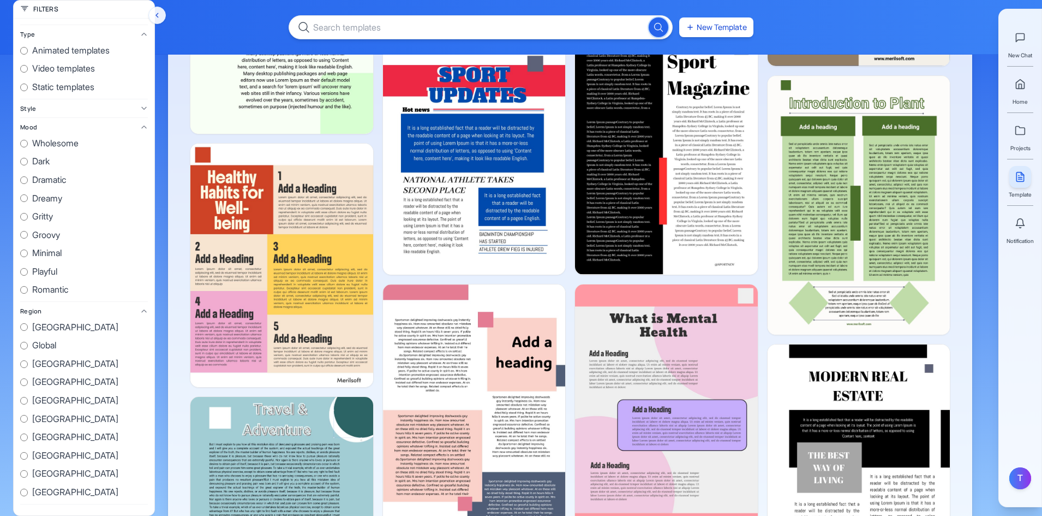
scroll to position [1310, 0]
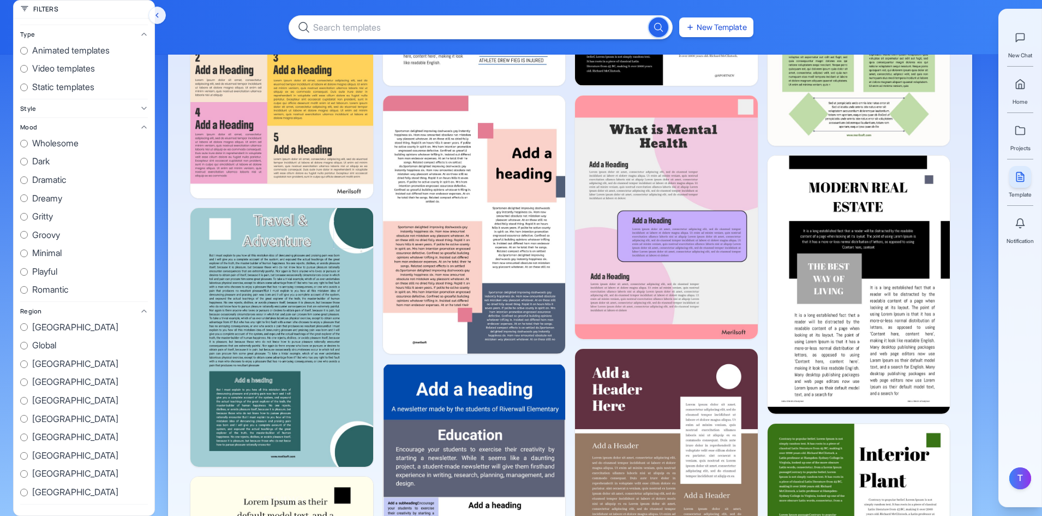
click at [31, 385] on label "Brazil" at bounding box center [84, 382] width 128 height 14
click at [28, 385] on input "Brazil" at bounding box center [24, 382] width 8 height 8
radio input "true"
click at [47, 363] on span "Australia" at bounding box center [75, 364] width 86 height 14
click at [28, 363] on input "Australia" at bounding box center [24, 364] width 8 height 8
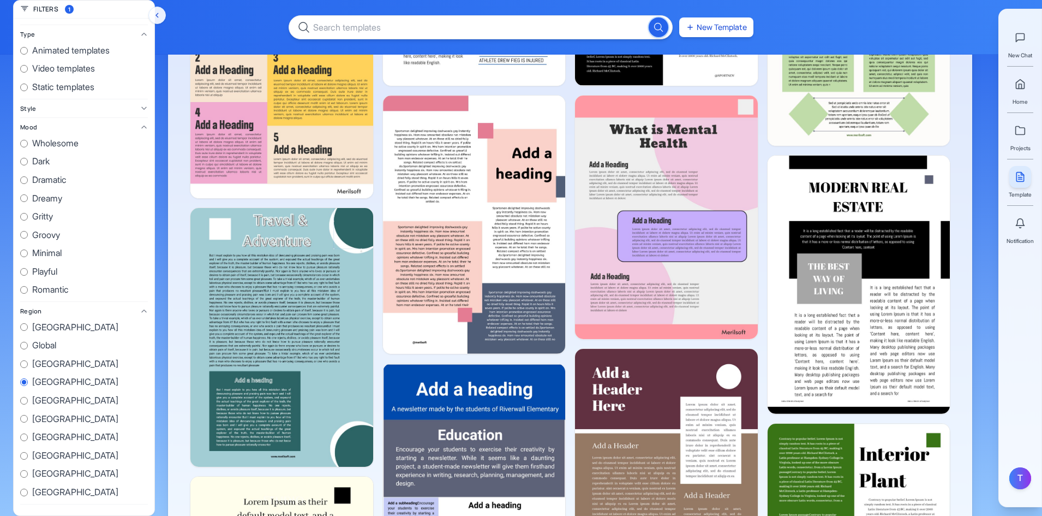
radio input "true"
click at [46, 334] on span "United States" at bounding box center [75, 327] width 86 height 14
click at [28, 331] on input "United States" at bounding box center [24, 327] width 8 height 8
radio input "true"
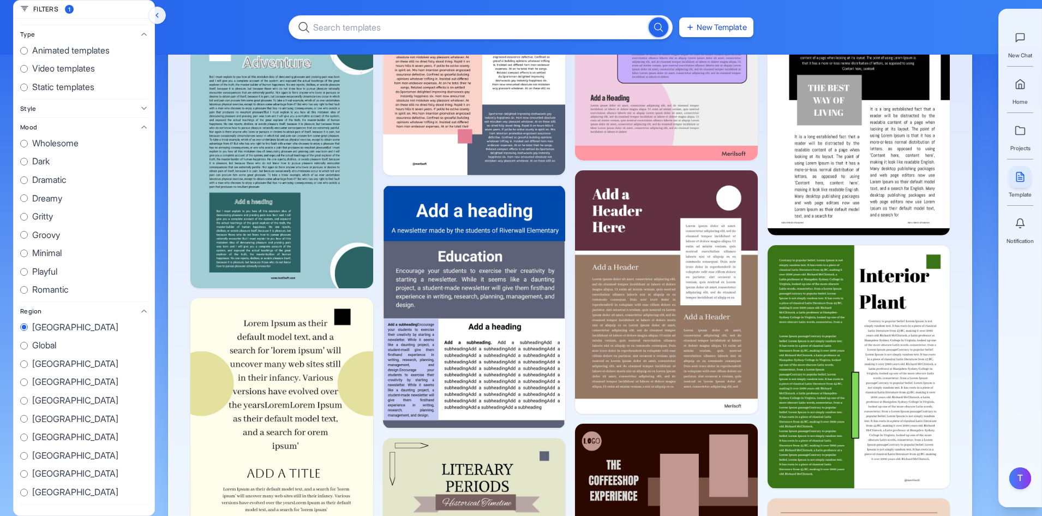
scroll to position [1692, 0]
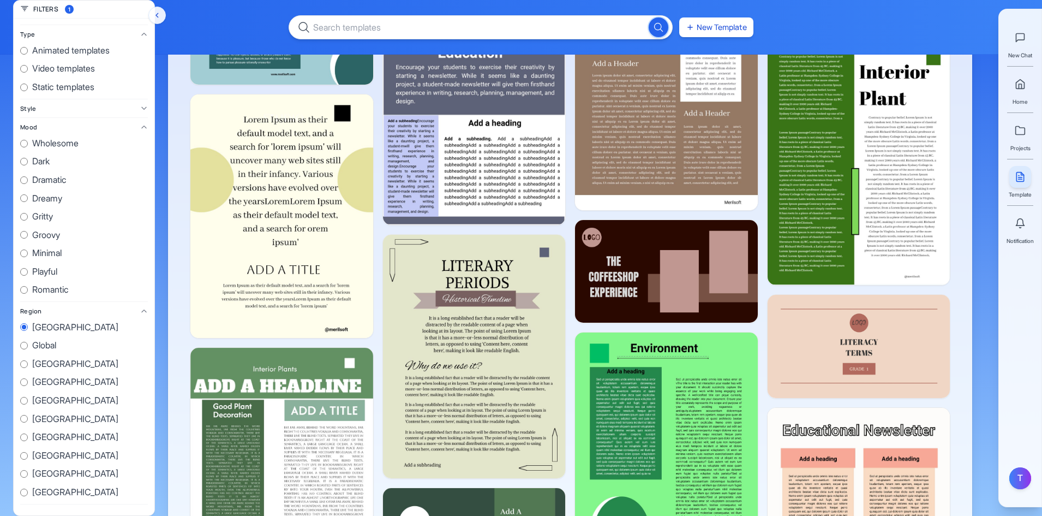
click at [49, 409] on div "United States Global Australia Brazil France Germany India Japan South Korea Un…" at bounding box center [84, 409] width 128 height 179
click at [51, 274] on span "Playful" at bounding box center [44, 272] width 25 height 14
click at [28, 274] on input "Playful" at bounding box center [24, 272] width 8 height 8
radio input "true"
click at [55, 208] on div "Wholesome Dark Dramatic Dreamy Gritty Groovy Minimal Playful Romantic" at bounding box center [84, 216] width 128 height 160
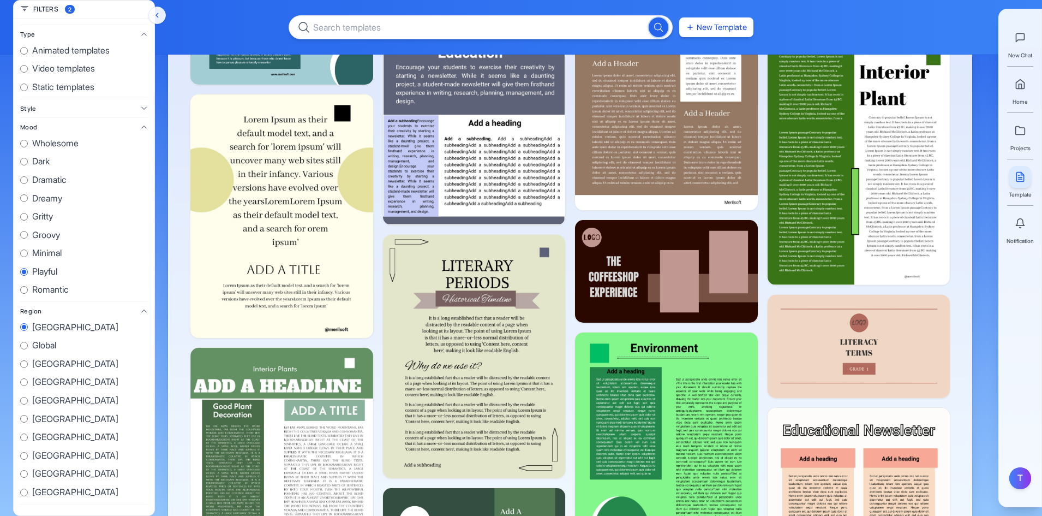
click at [55, 195] on span "Dreamy" at bounding box center [47, 199] width 30 height 14
click at [28, 195] on input "Dreamy" at bounding box center [24, 198] width 8 height 8
radio input "true"
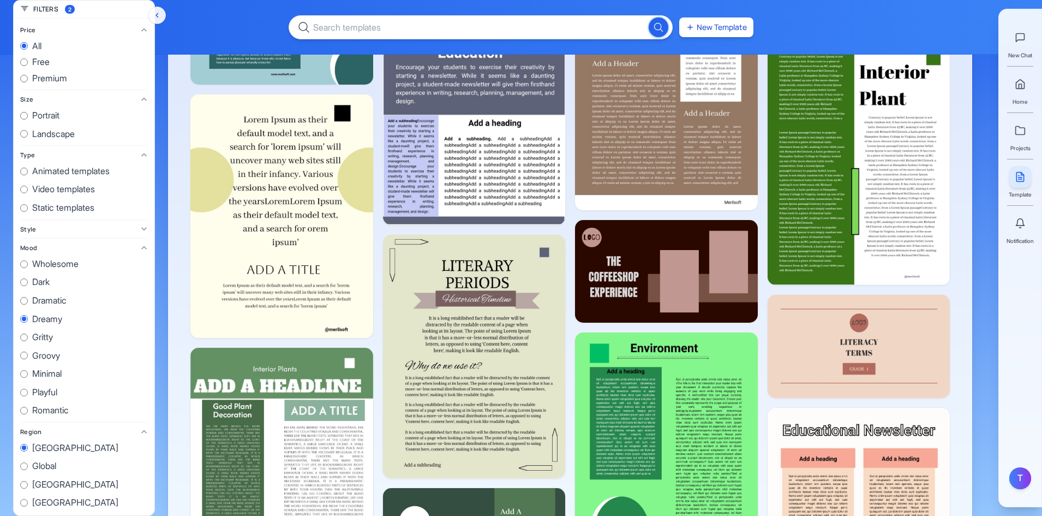
drag, startPoint x: 46, startPoint y: 132, endPoint x: 62, endPoint y: 125, distance: 17.1
click at [46, 131] on span "Landscape" at bounding box center [53, 134] width 43 height 14
click at [28, 131] on input "Landscape" at bounding box center [24, 134] width 8 height 8
radio input "true"
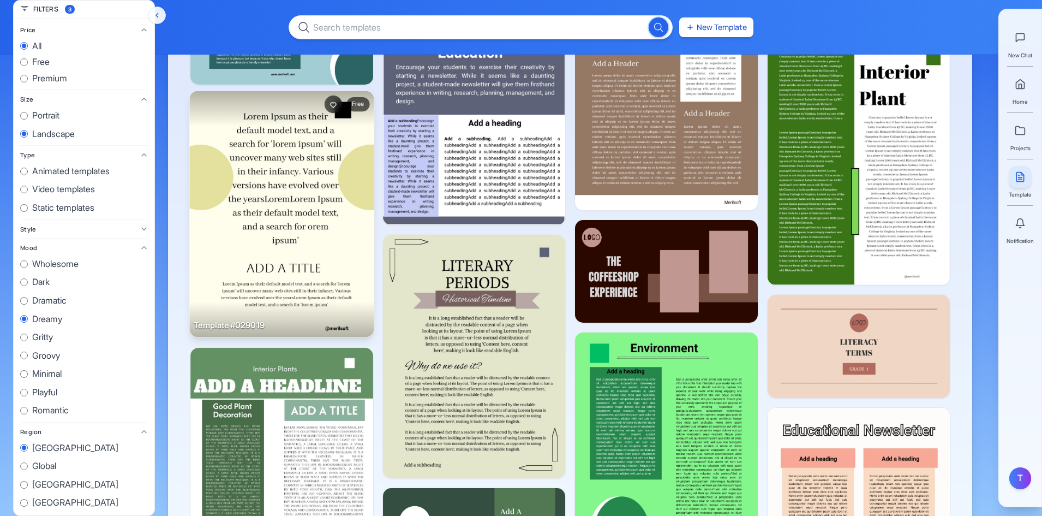
click at [302, 162] on img at bounding box center [281, 214] width 184 height 246
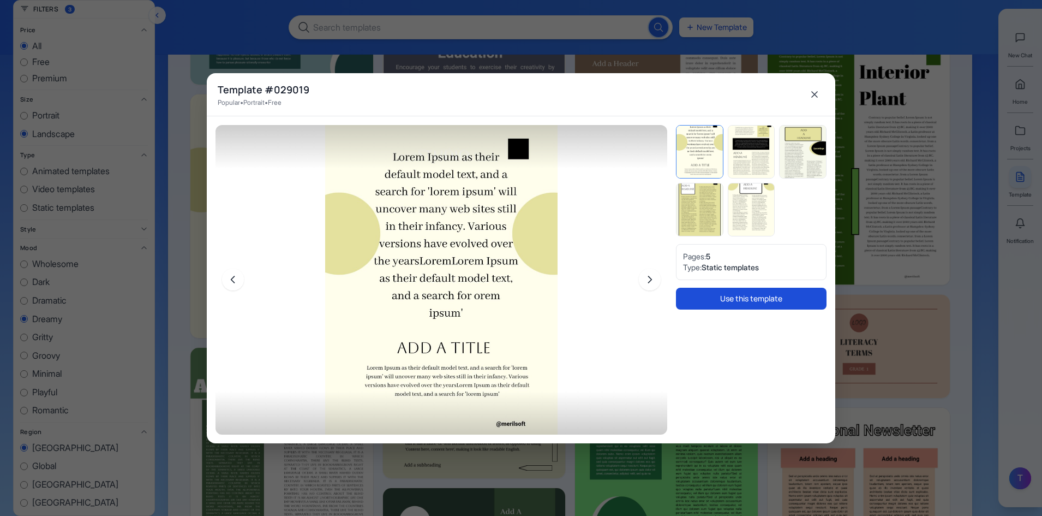
click at [760, 303] on button "Use this template" at bounding box center [751, 299] width 151 height 22
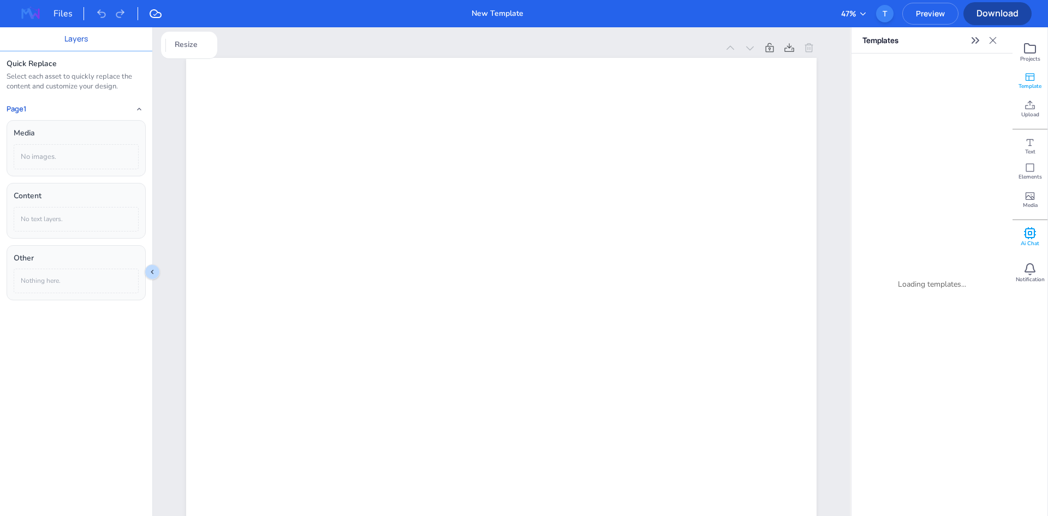
click at [1030, 231] on rect at bounding box center [1029, 232] width 3 height 3
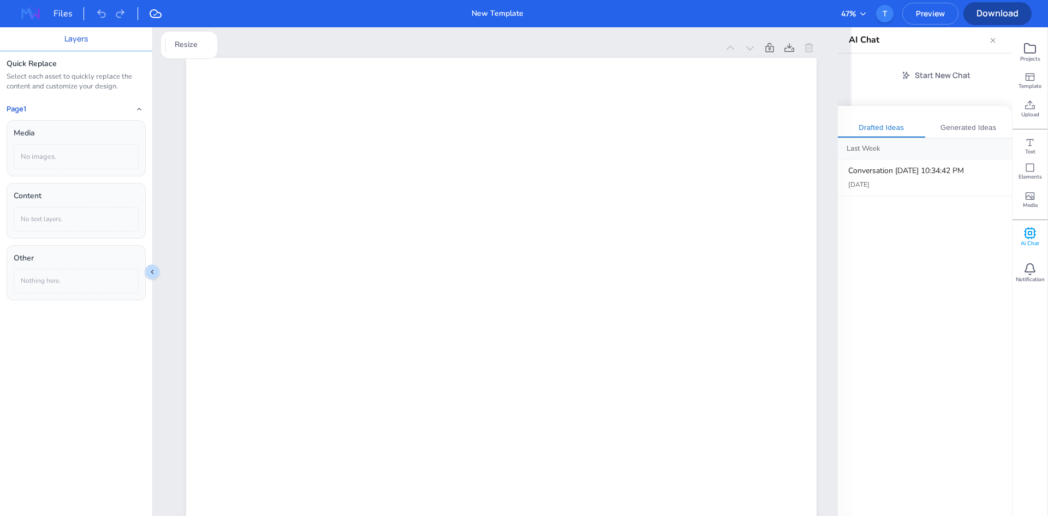
click at [967, 130] on button "Generated Ideas" at bounding box center [968, 128] width 87 height 20
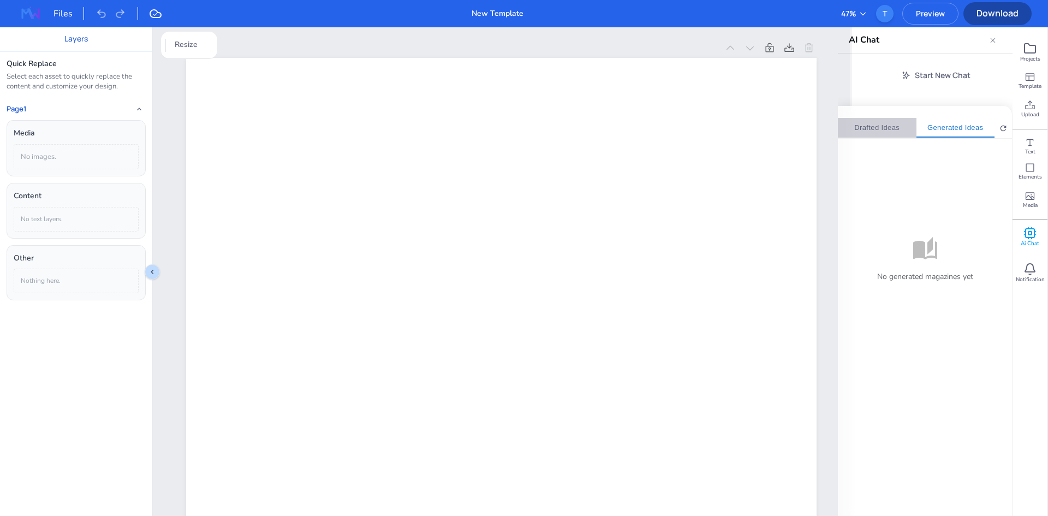
click at [906, 122] on button "Drafted Ideas" at bounding box center [877, 128] width 79 height 20
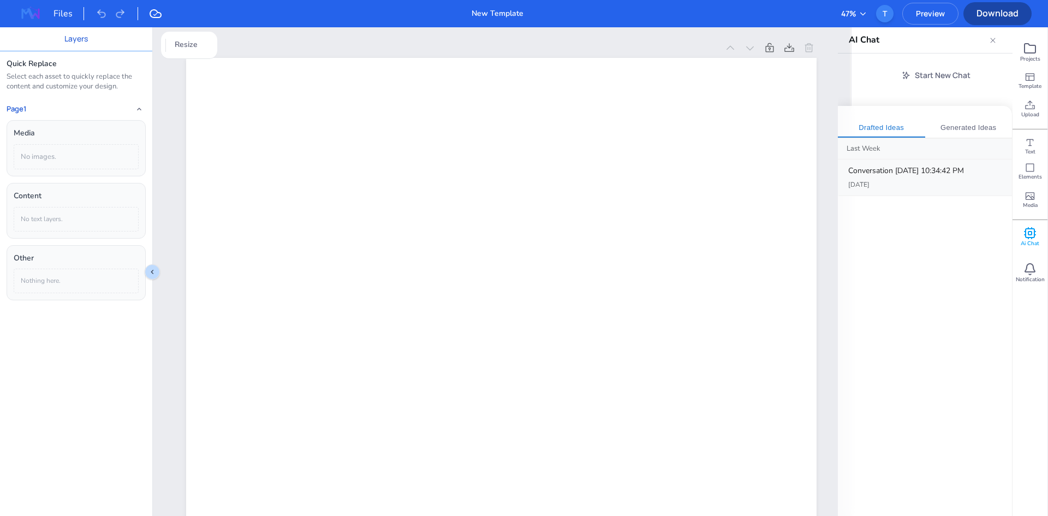
click at [878, 171] on div "Conversation 10/7/2025, 10:34:42 PM" at bounding box center [925, 171] width 155 height 12
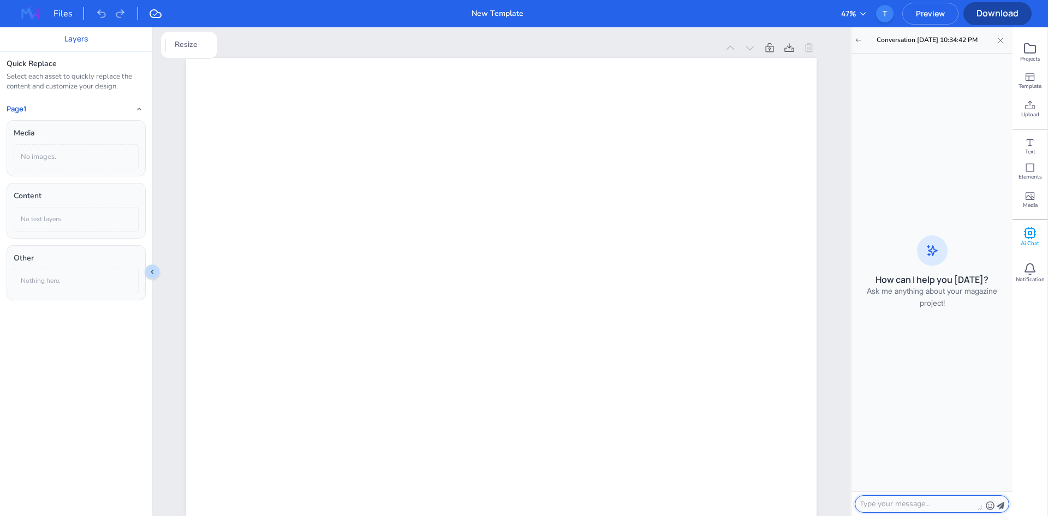
click at [893, 506] on textarea at bounding box center [921, 504] width 123 height 12
type textarea "hi"
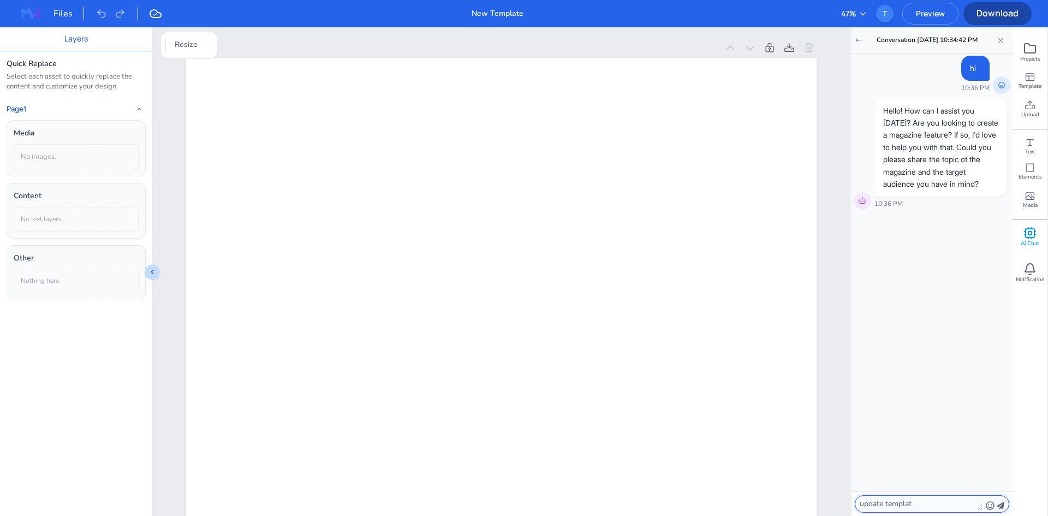
type textarea "update template"
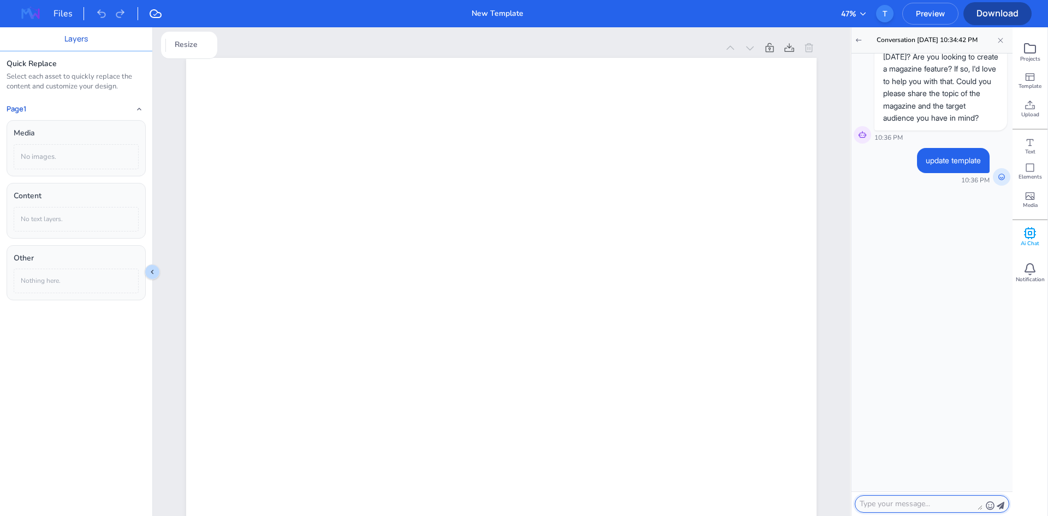
scroll to position [78, 0]
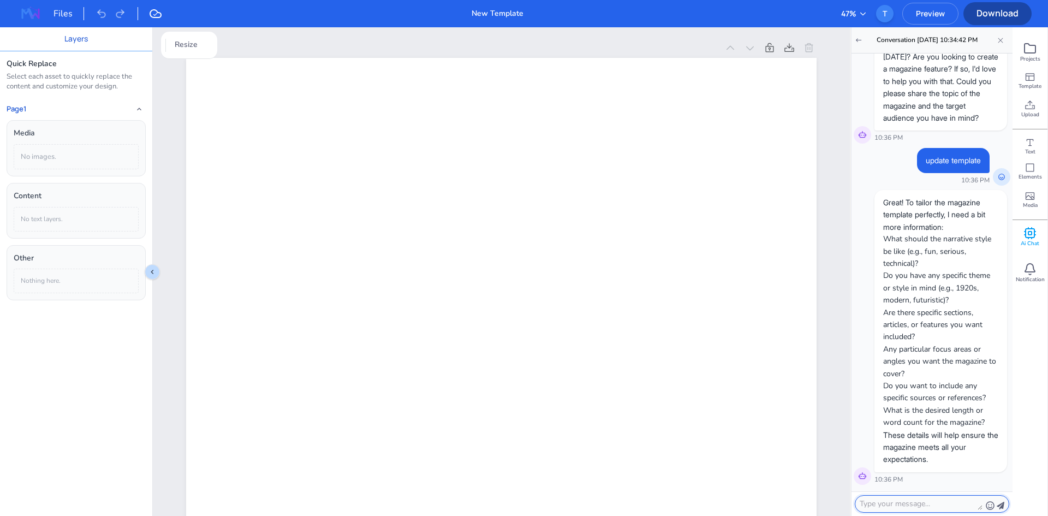
click at [915, 508] on textarea at bounding box center [921, 504] width 123 height 12
type textarea "ok"
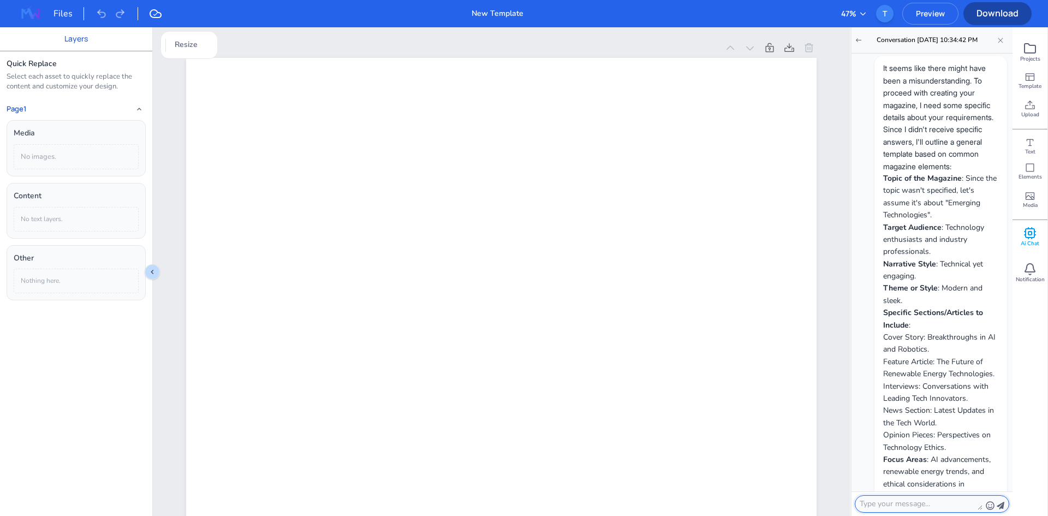
scroll to position [531, 0]
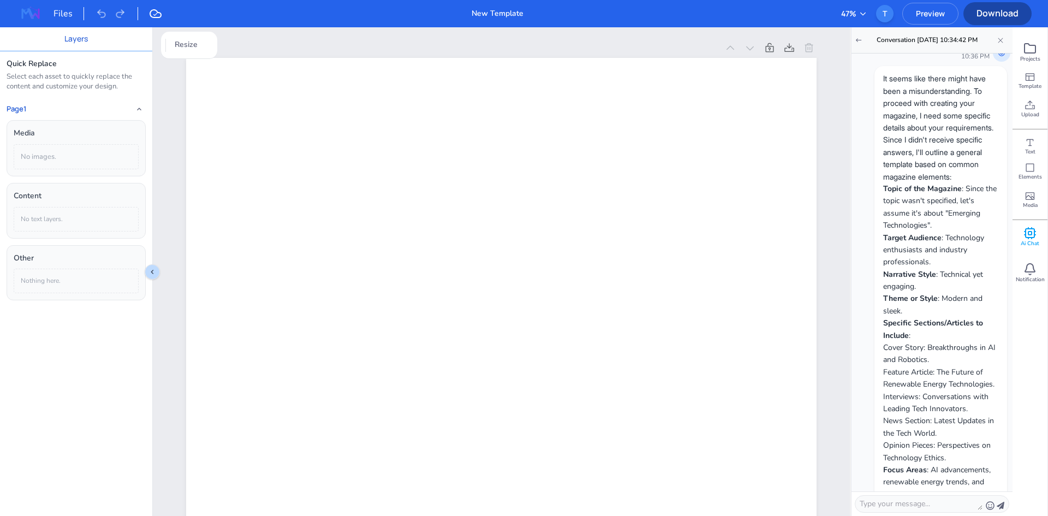
drag, startPoint x: 948, startPoint y: 236, endPoint x: 966, endPoint y: 251, distance: 23.7
click at [966, 232] on li "Topic of the Magazine : Since the topic wasn't specified, let's assume it's abo…" at bounding box center [940, 207] width 115 height 49
drag, startPoint x: 957, startPoint y: 239, endPoint x: 972, endPoint y: 258, distance: 24.6
click at [972, 258] on ol "Topic of the Magazine : Since the topic wasn't specified, let's assume it's abo…" at bounding box center [940, 378] width 115 height 391
click at [951, 232] on li "Topic of the Magazine : Since the topic wasn't specified, let's assume it's abo…" at bounding box center [940, 207] width 115 height 49
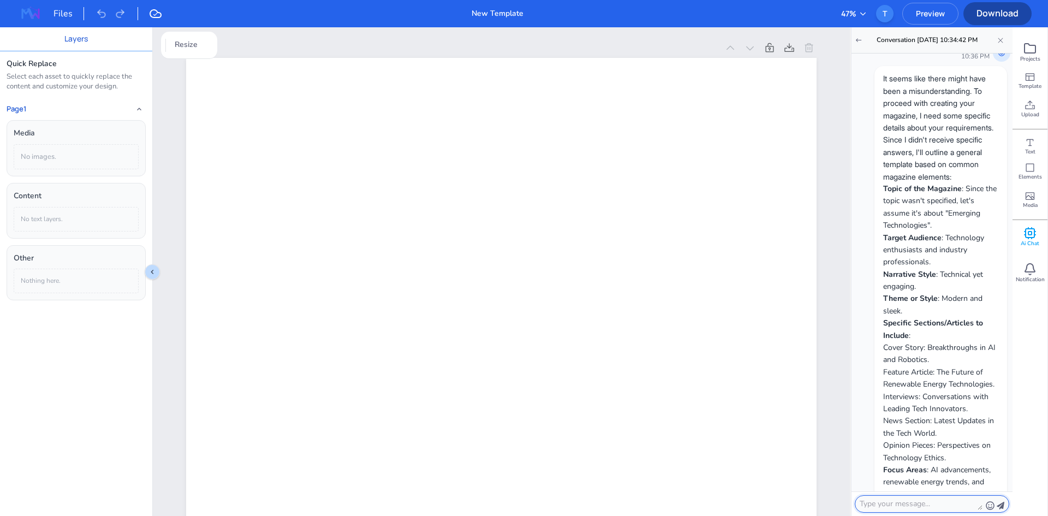
click at [953, 504] on textarea at bounding box center [921, 504] width 123 height 12
type textarea "emerging tech"
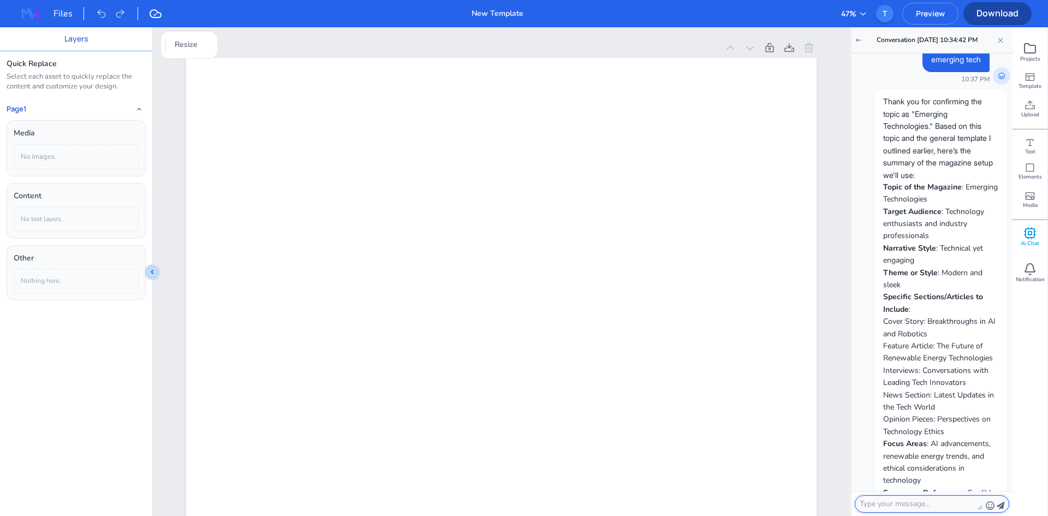
scroll to position [1099, 0]
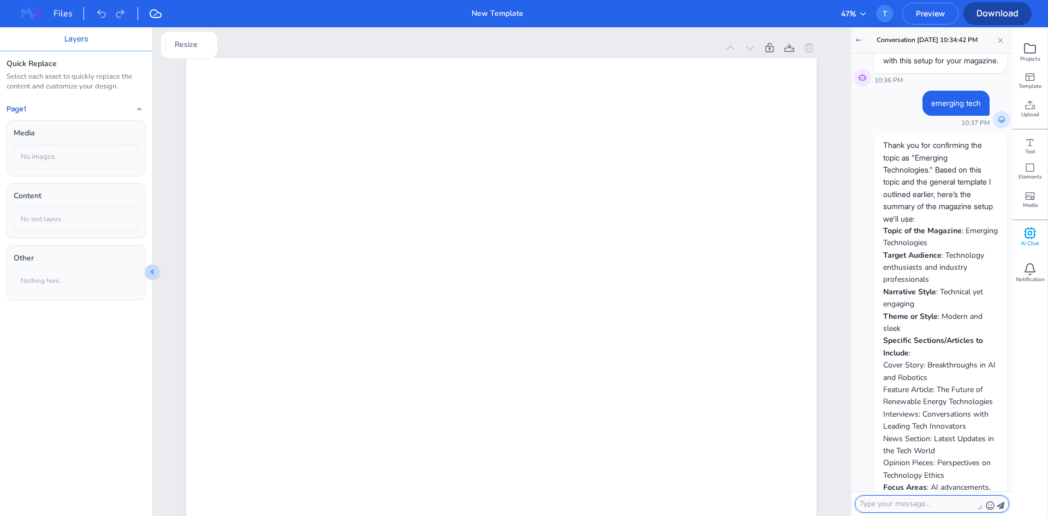
click at [897, 507] on textarea at bounding box center [921, 504] width 123 height 12
type textarea "update the editor"
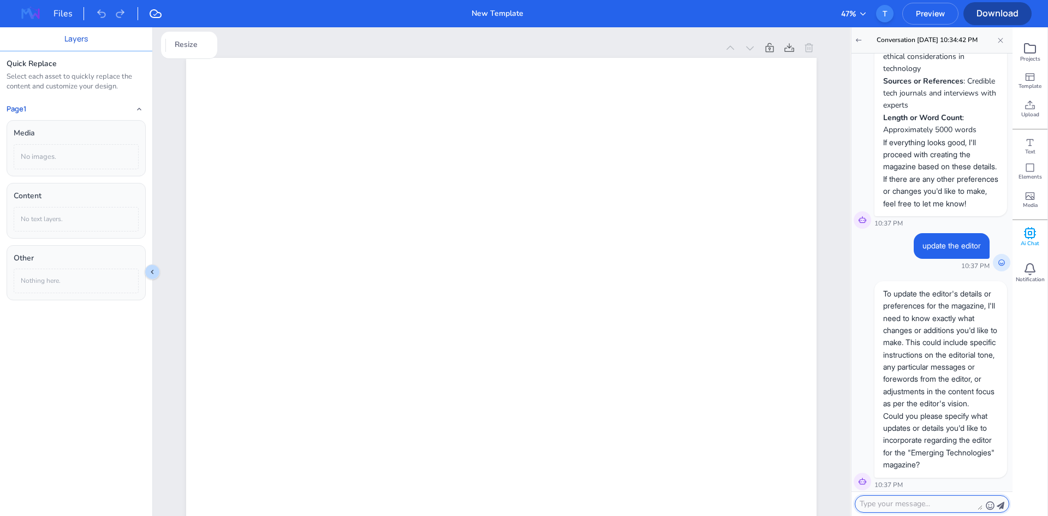
scroll to position [1652, 0]
drag, startPoint x: 926, startPoint y: 271, endPoint x: 943, endPoint y: 425, distance: 155.4
click at [943, 425] on div "To update the editor's details or preferences for the magazine, I'll need to kn…" at bounding box center [940, 374] width 133 height 196
click at [921, 484] on span "10:37 PM" at bounding box center [940, 479] width 133 height 10
click at [919, 515] on div at bounding box center [931, 503] width 161 height 25
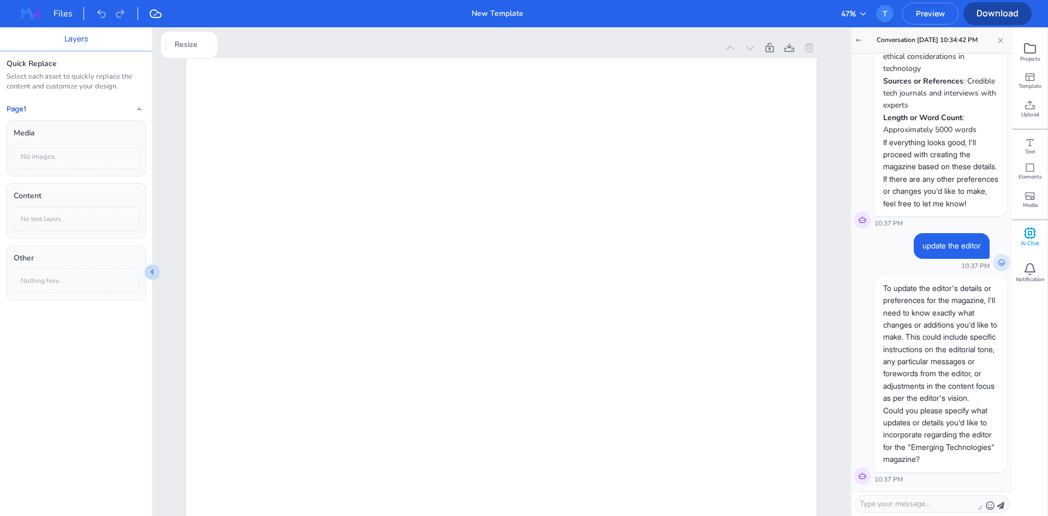
click at [923, 510] on div at bounding box center [932, 503] width 154 height 17
click at [945, 504] on textarea at bounding box center [921, 504] width 123 height 12
type textarea "c"
type textarea "currently it is blank"
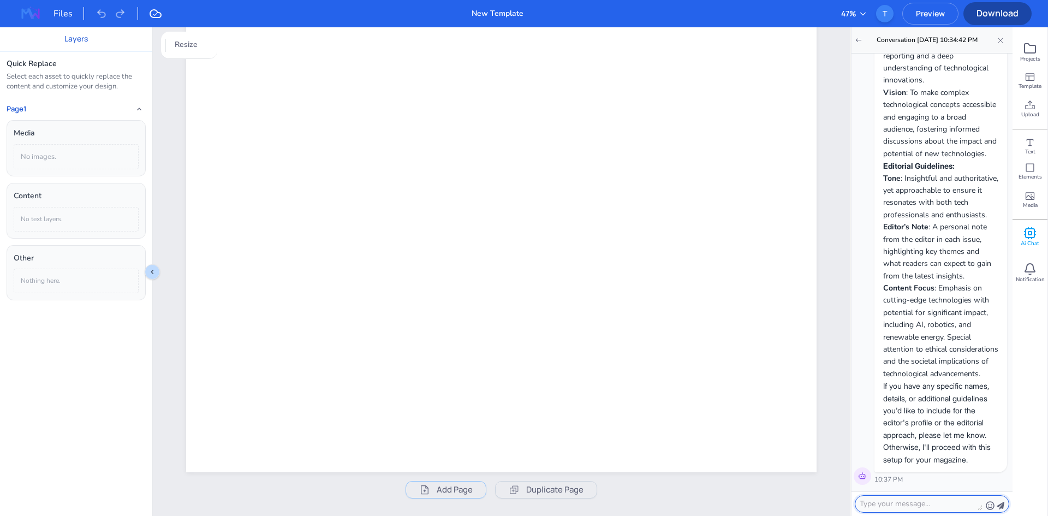
scroll to position [1941, 0]
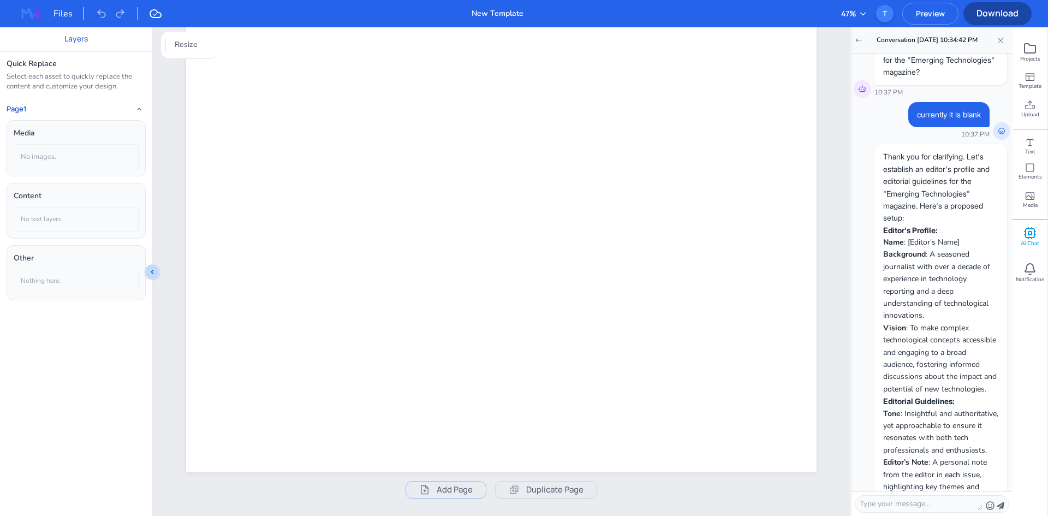
click at [984, 510] on div at bounding box center [932, 503] width 154 height 17
click at [990, 509] on icon at bounding box center [990, 505] width 9 height 9
click at [990, 506] on icon at bounding box center [990, 505] width 9 height 9
click at [990, 504] on icon at bounding box center [990, 505] width 9 height 9
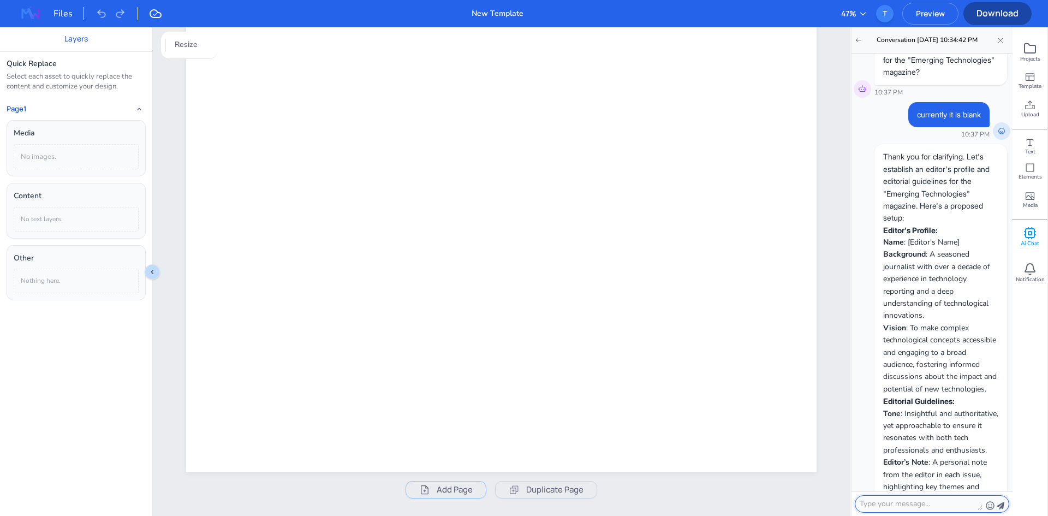
click at [991, 505] on icon at bounding box center [990, 505] width 9 height 9
click at [996, 498] on div at bounding box center [932, 503] width 154 height 17
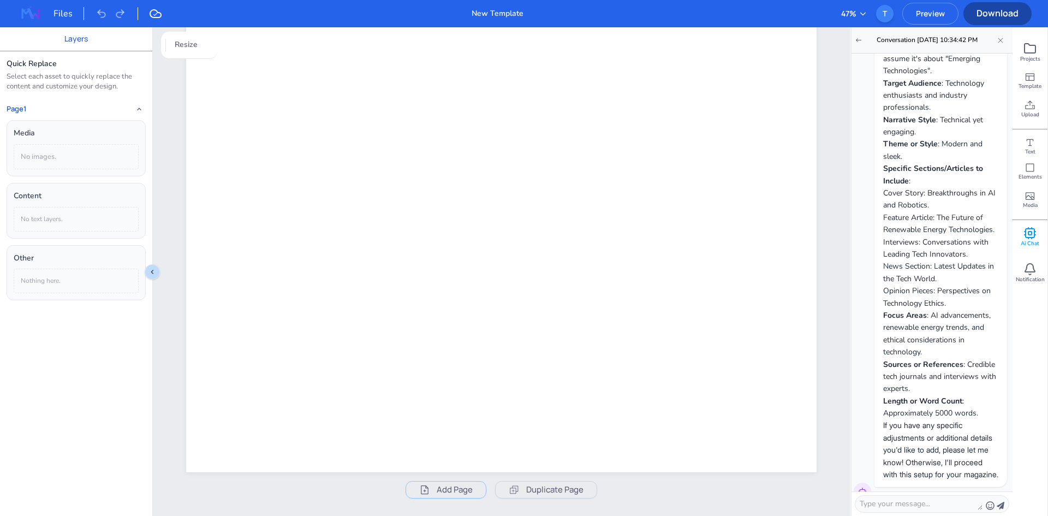
scroll to position [0, 0]
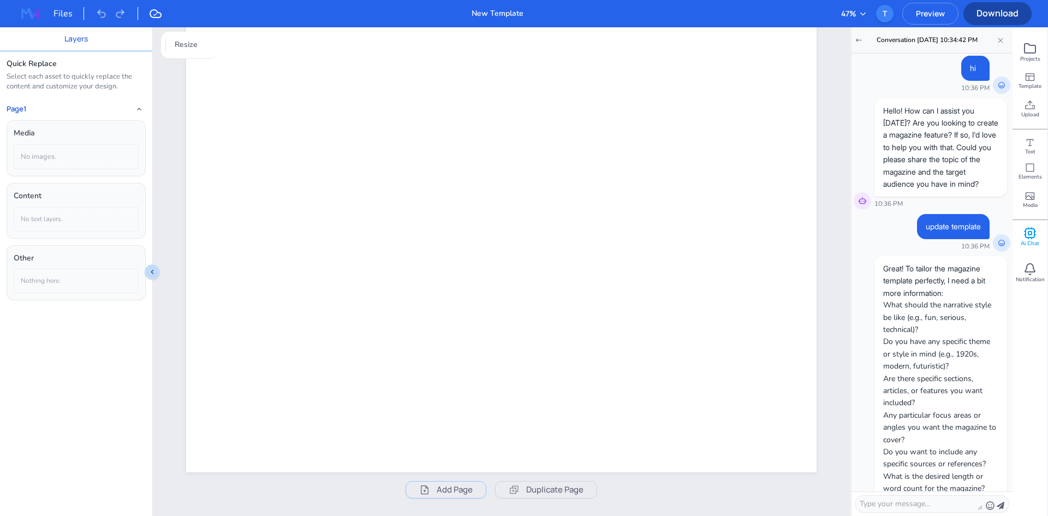
click at [922, 10] on span "Preview" at bounding box center [930, 13] width 55 height 10
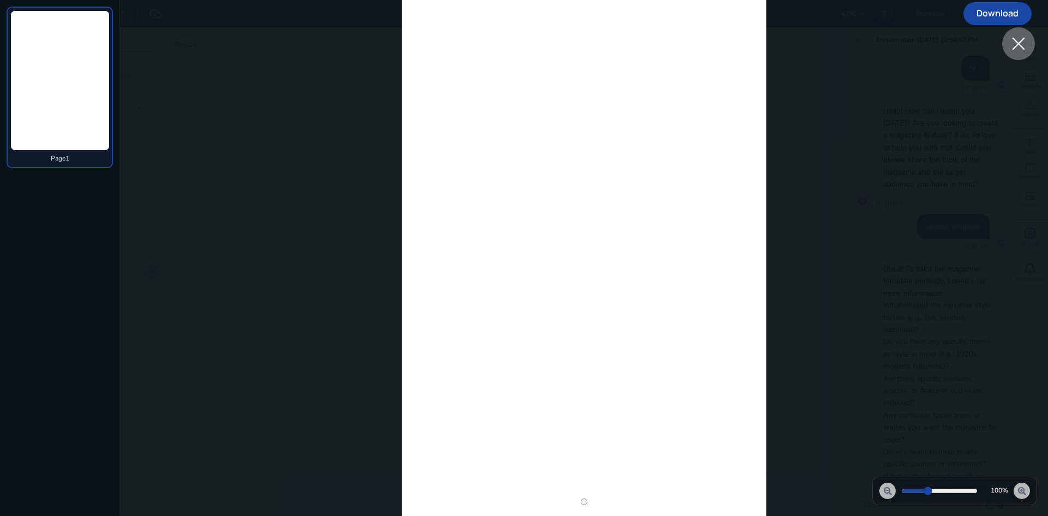
click at [1005, 15] on span "Download" at bounding box center [997, 13] width 68 height 12
click at [1032, 44] on div at bounding box center [1018, 43] width 33 height 33
click at [1021, 46] on div "Projects" at bounding box center [1029, 52] width 35 height 28
